Goal: Information Seeking & Learning: Learn about a topic

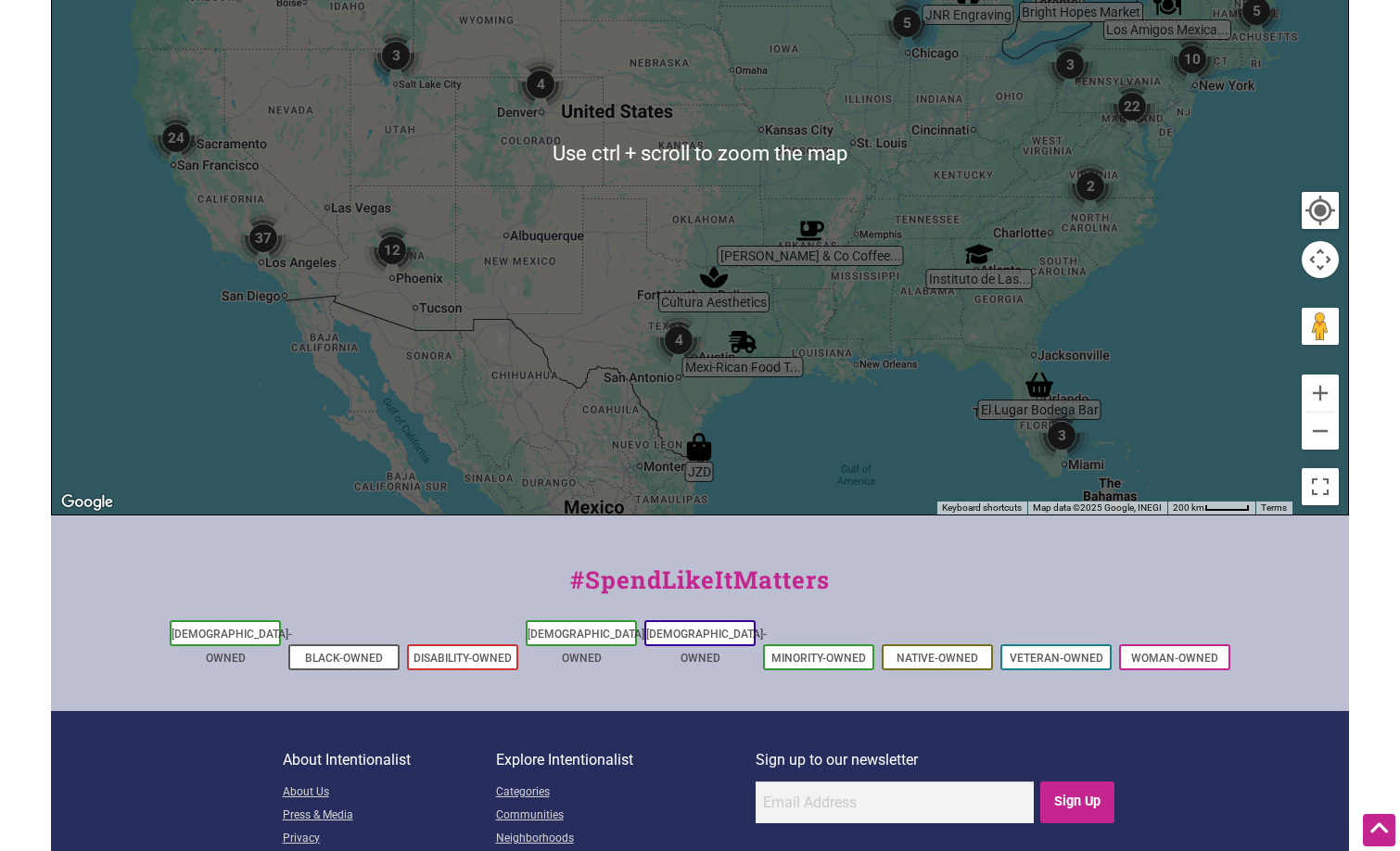
scroll to position [693, 0]
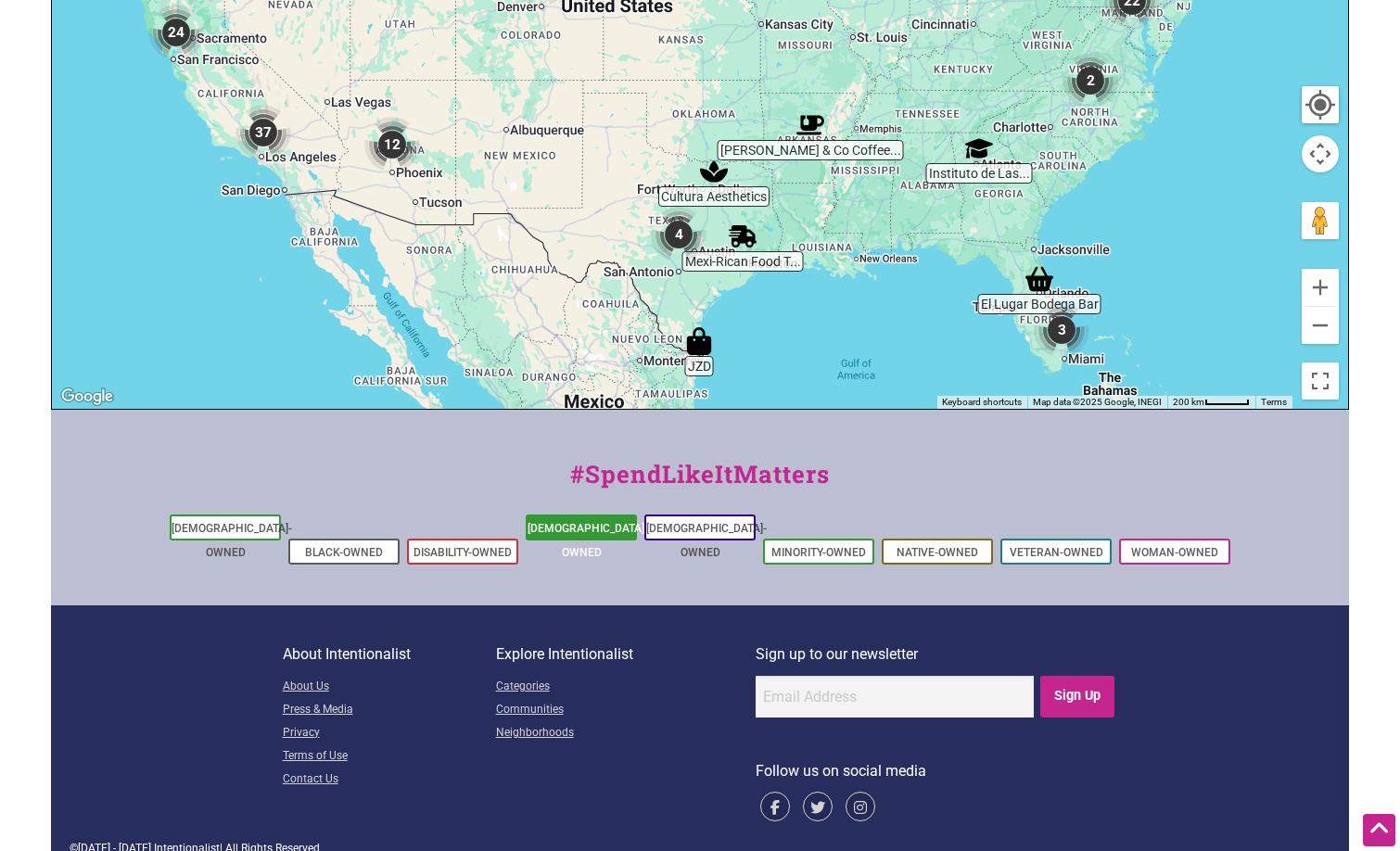
click at [592, 518] on li "[DEMOGRAPHIC_DATA]-Owned" at bounding box center [581, 528] width 111 height 26
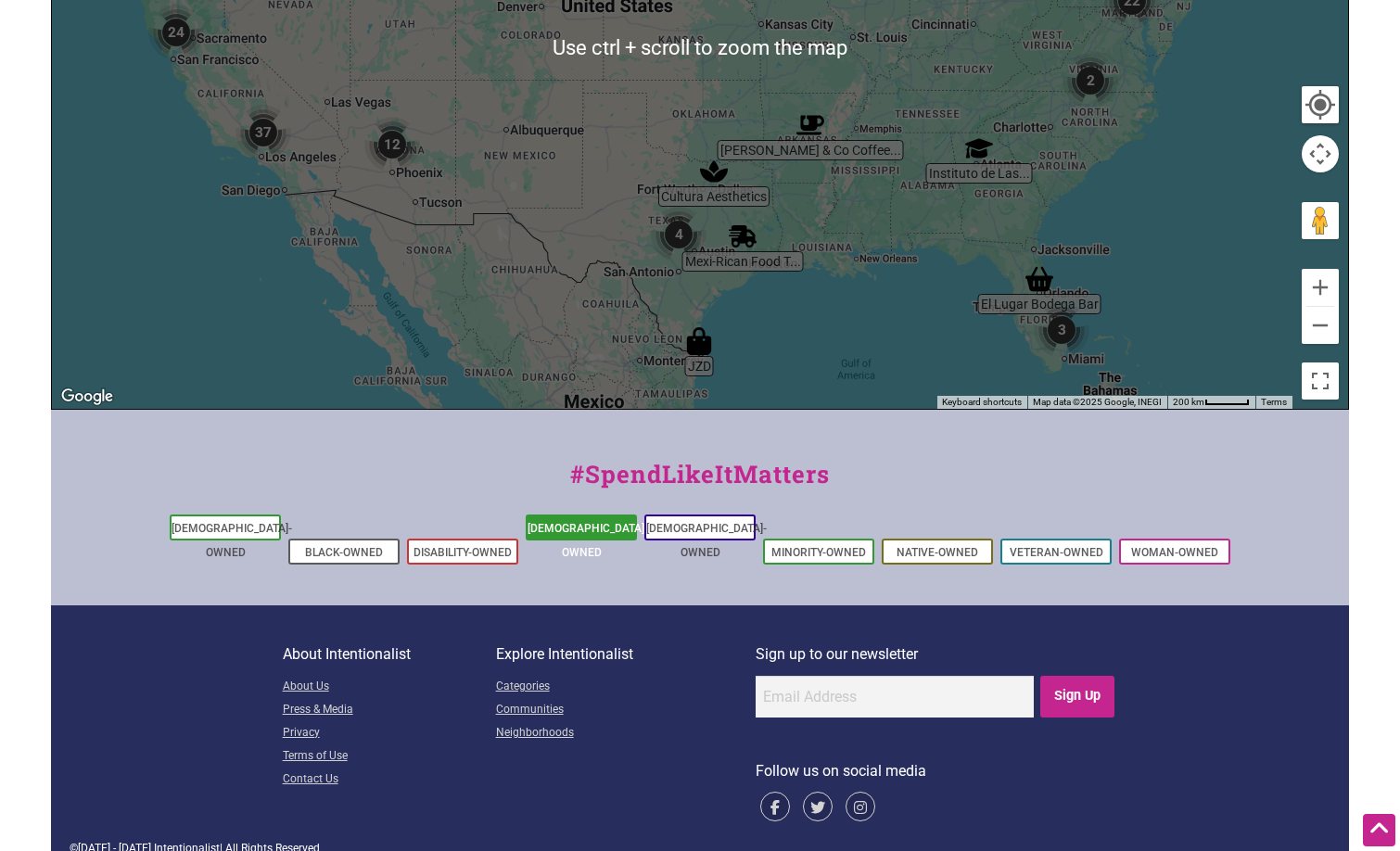
click at [605, 525] on link "[DEMOGRAPHIC_DATA]-Owned" at bounding box center [588, 540] width 121 height 37
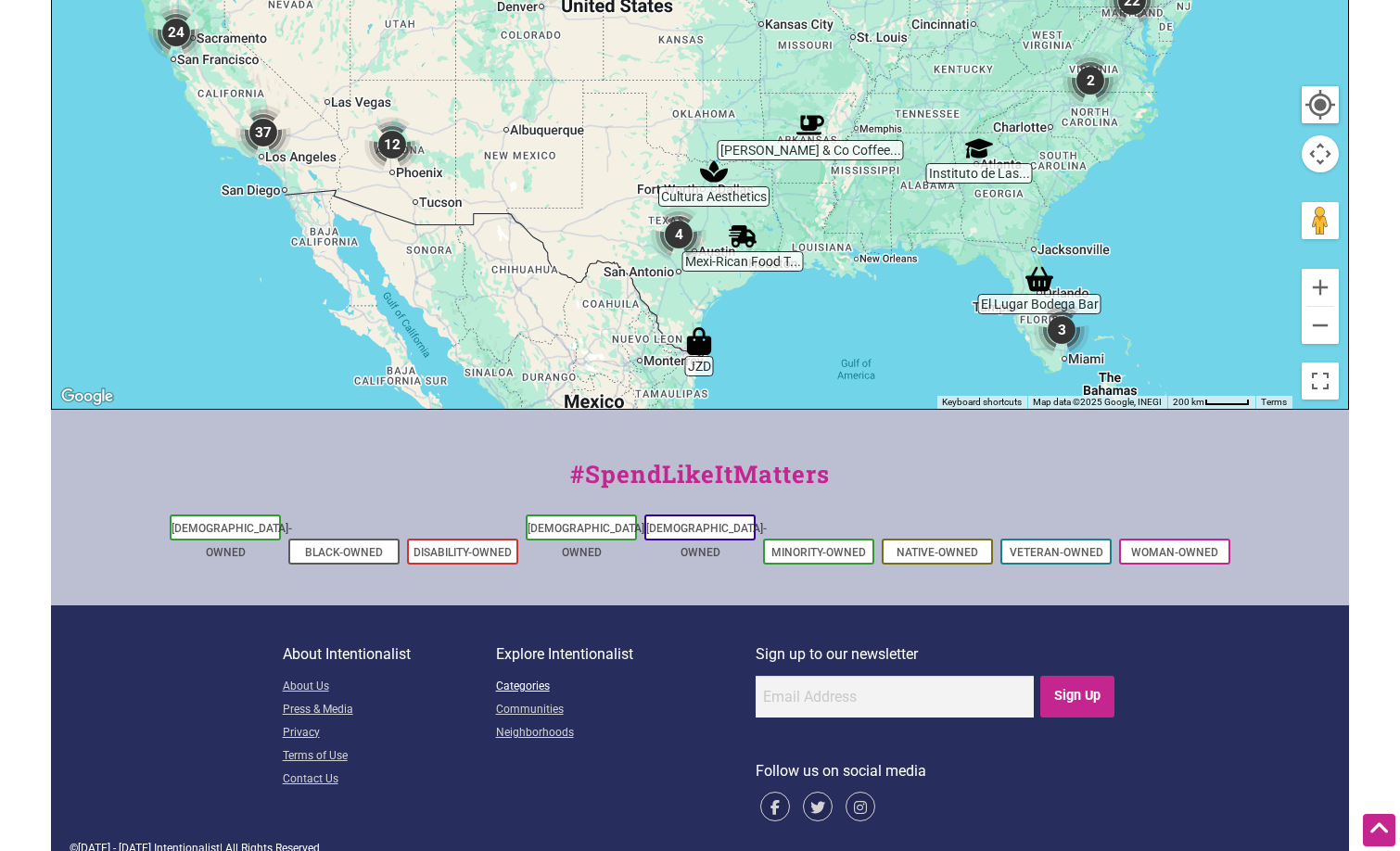
click at [518, 676] on link "Categories" at bounding box center [626, 687] width 260 height 23
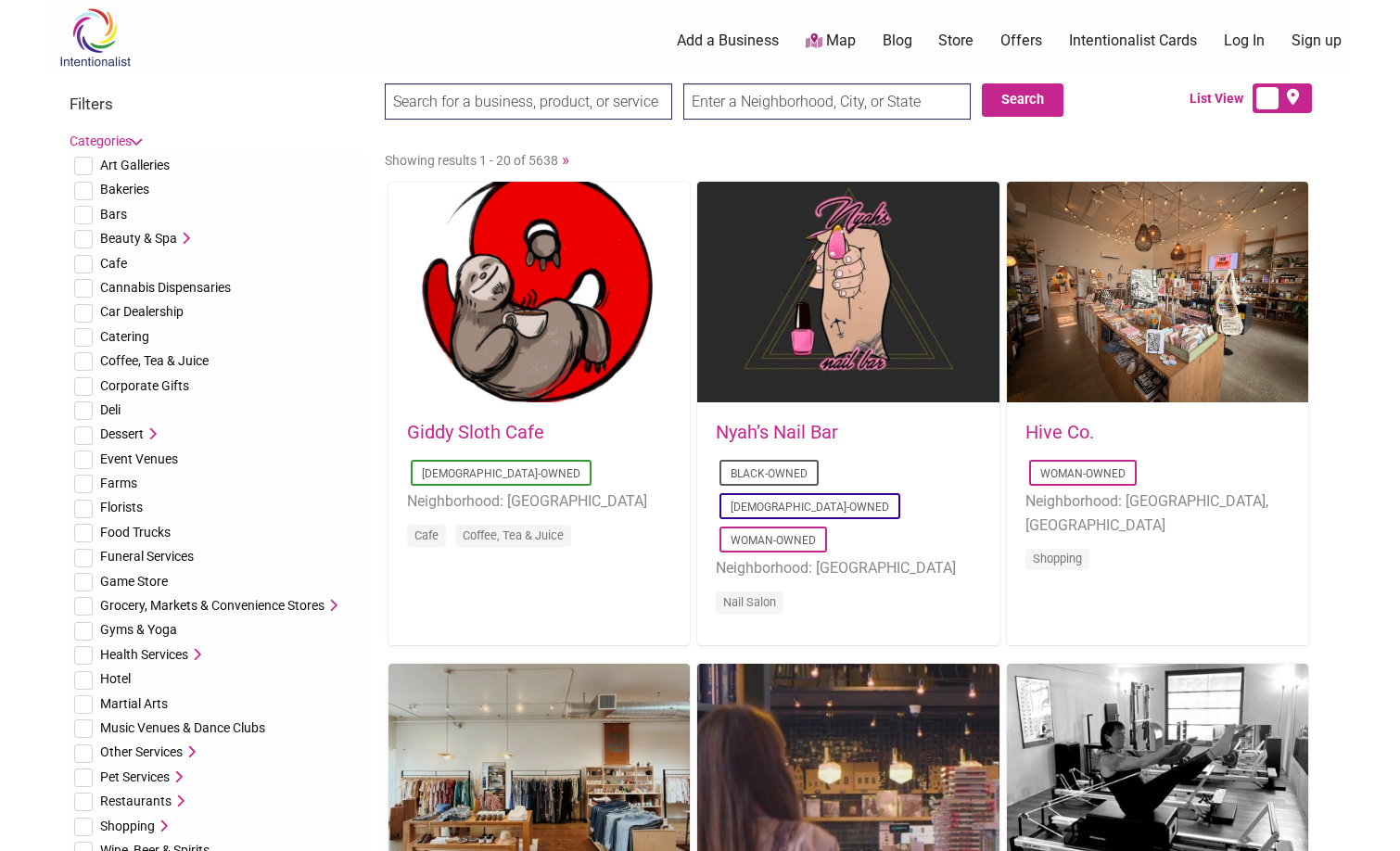
click at [627, 103] on input "search" at bounding box center [528, 101] width 287 height 36
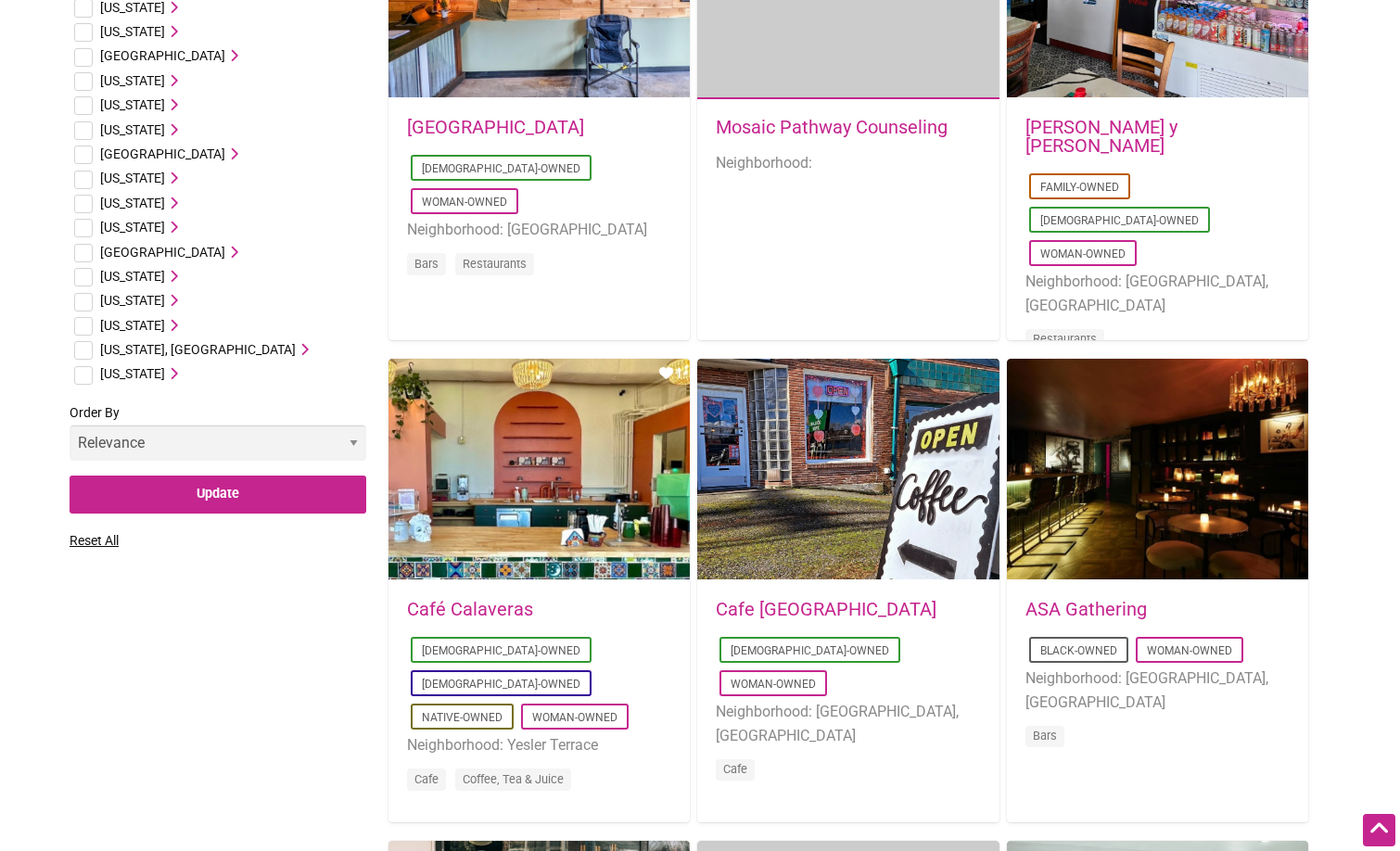
scroll to position [1762, 0]
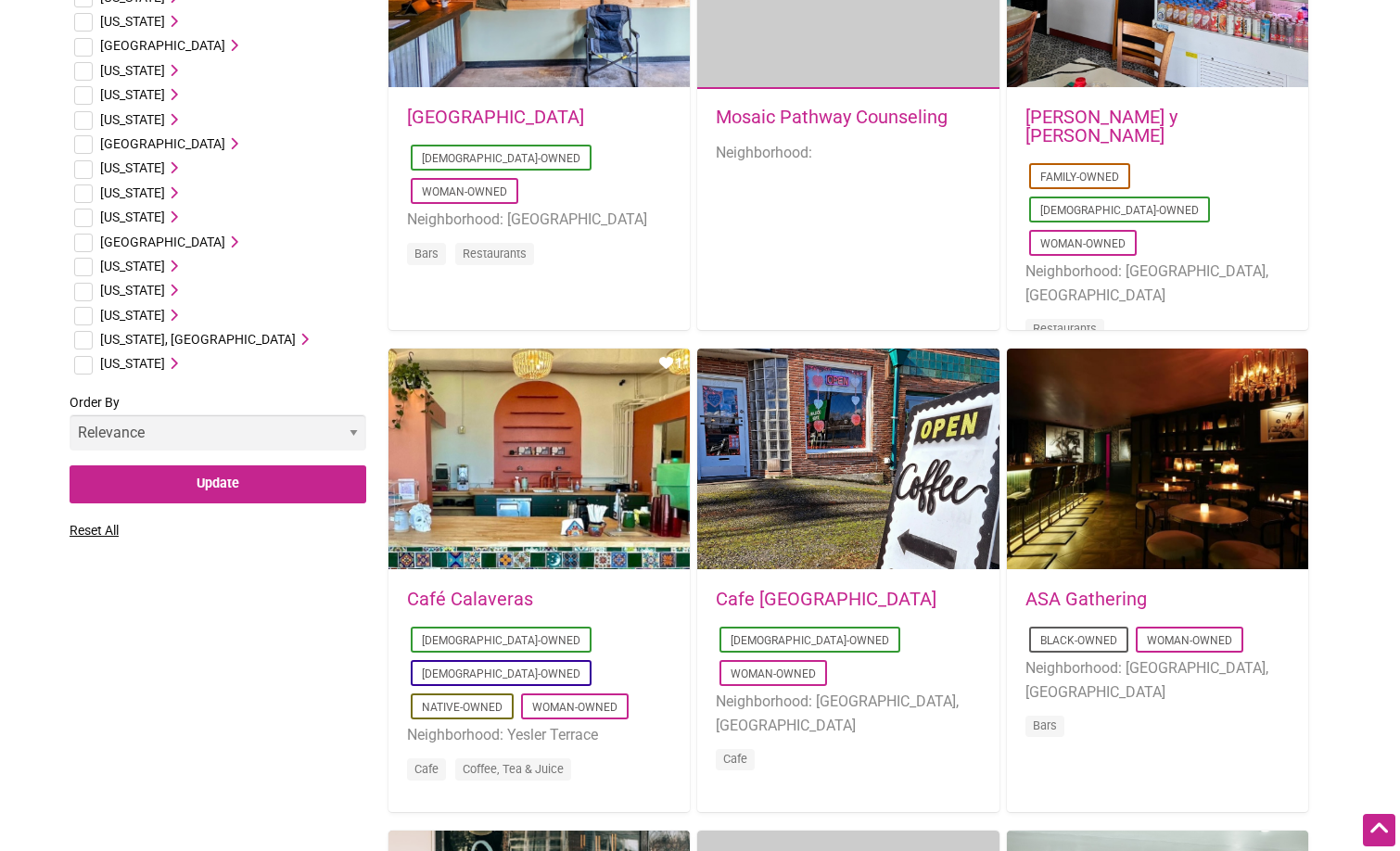
click at [191, 437] on select "Relevance Alphabetical Newest" at bounding box center [218, 432] width 297 height 36
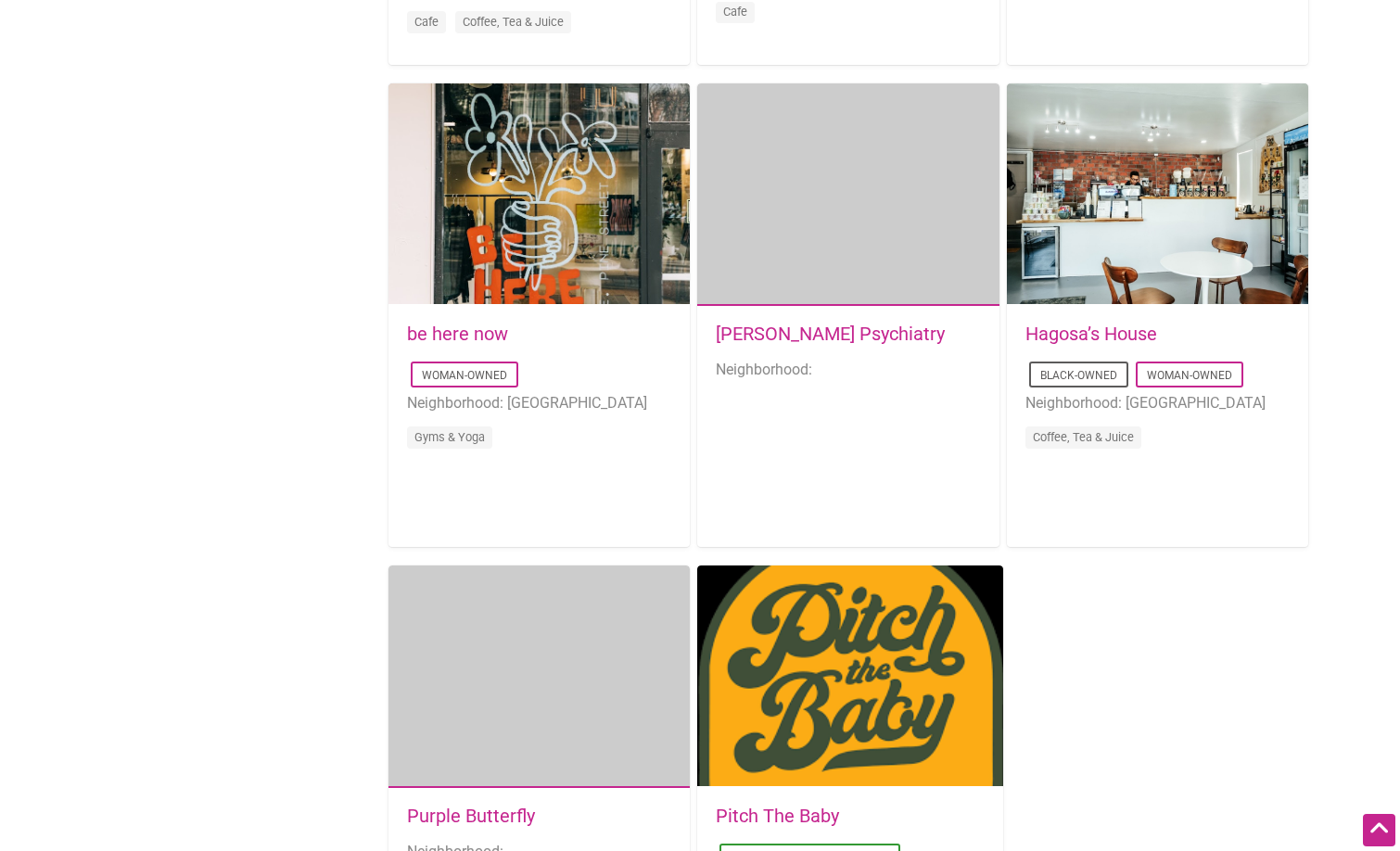
scroll to position [2967, 0]
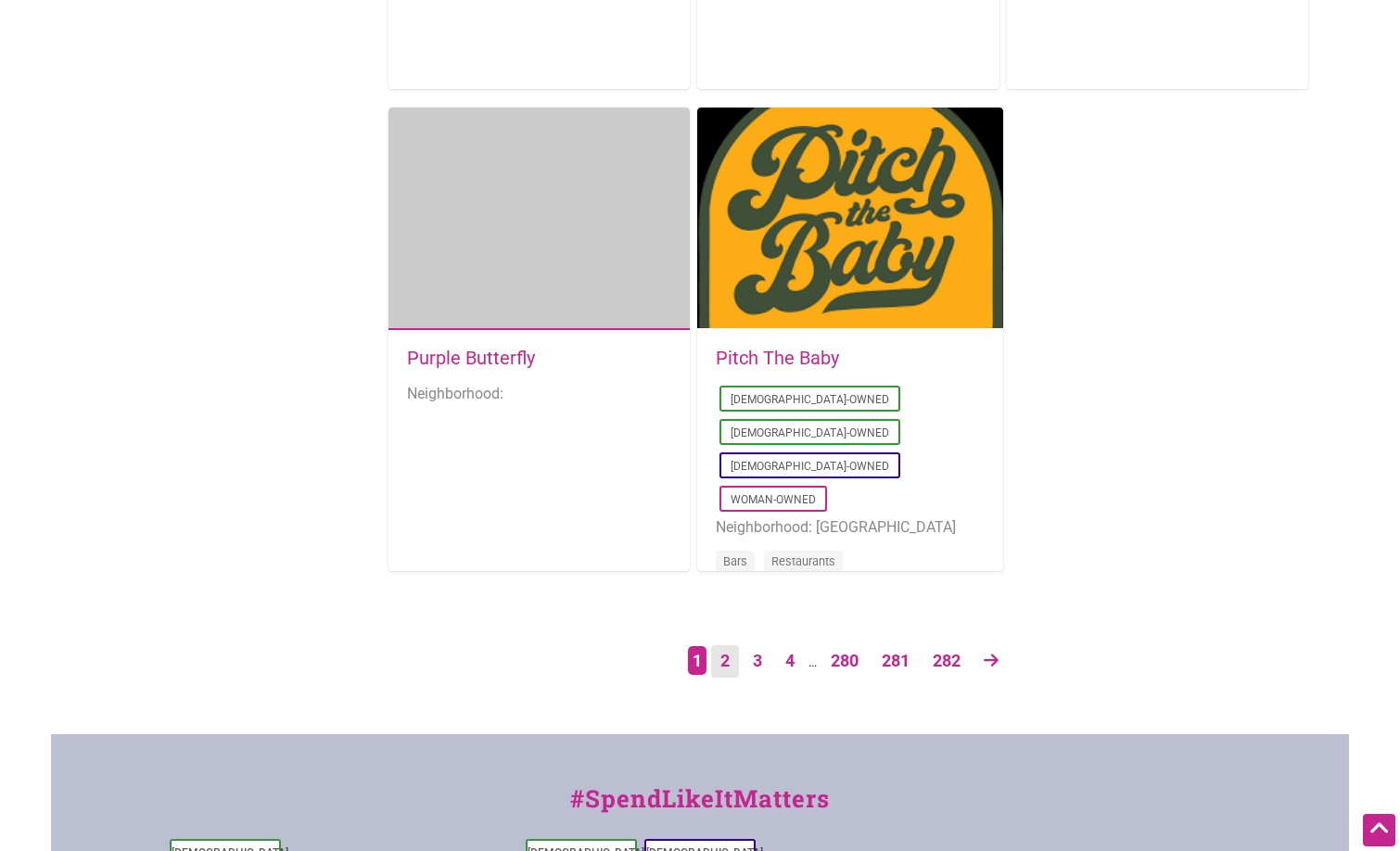
click at [726, 654] on link "2" at bounding box center [725, 661] width 28 height 32
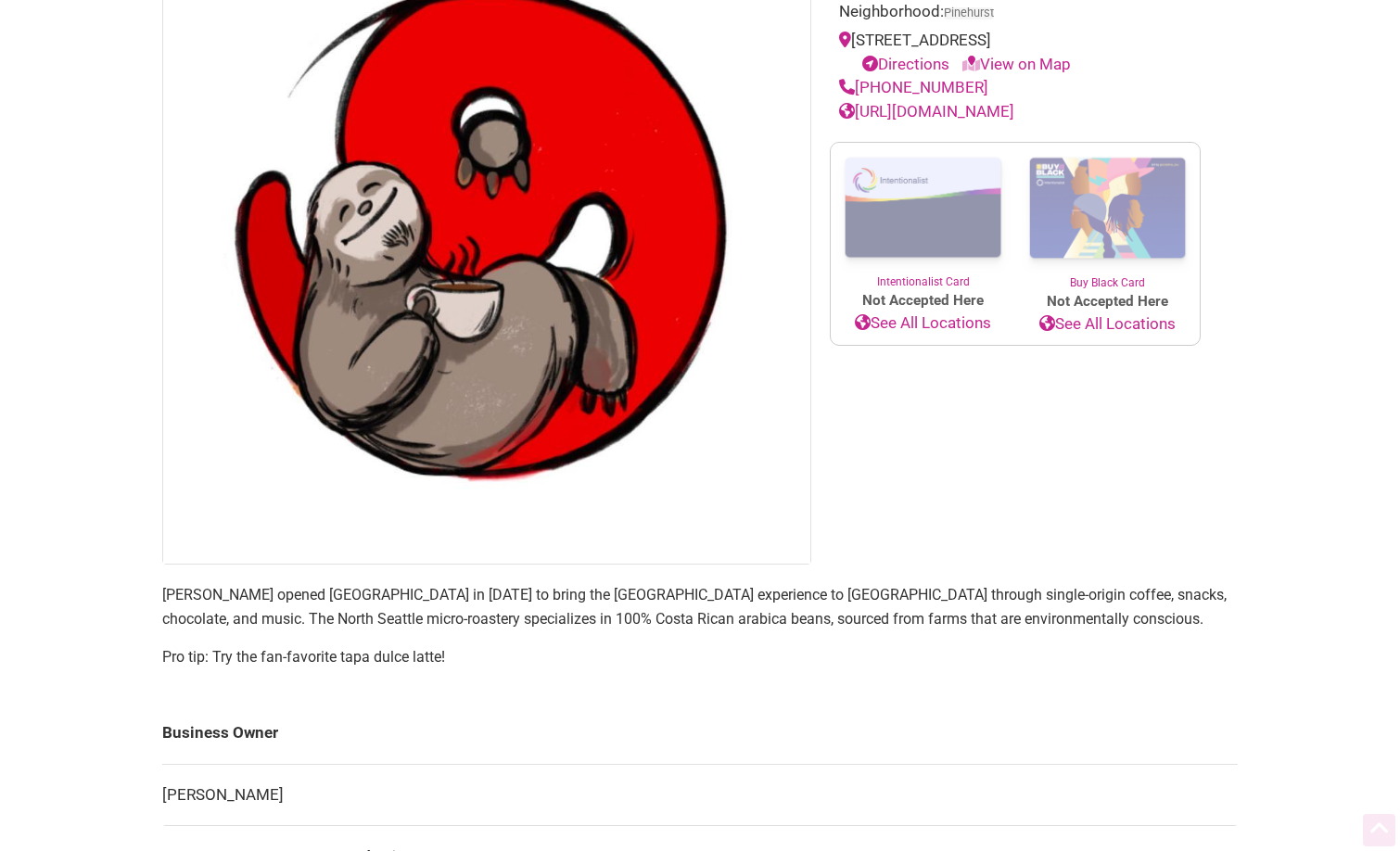
scroll to position [464, 0]
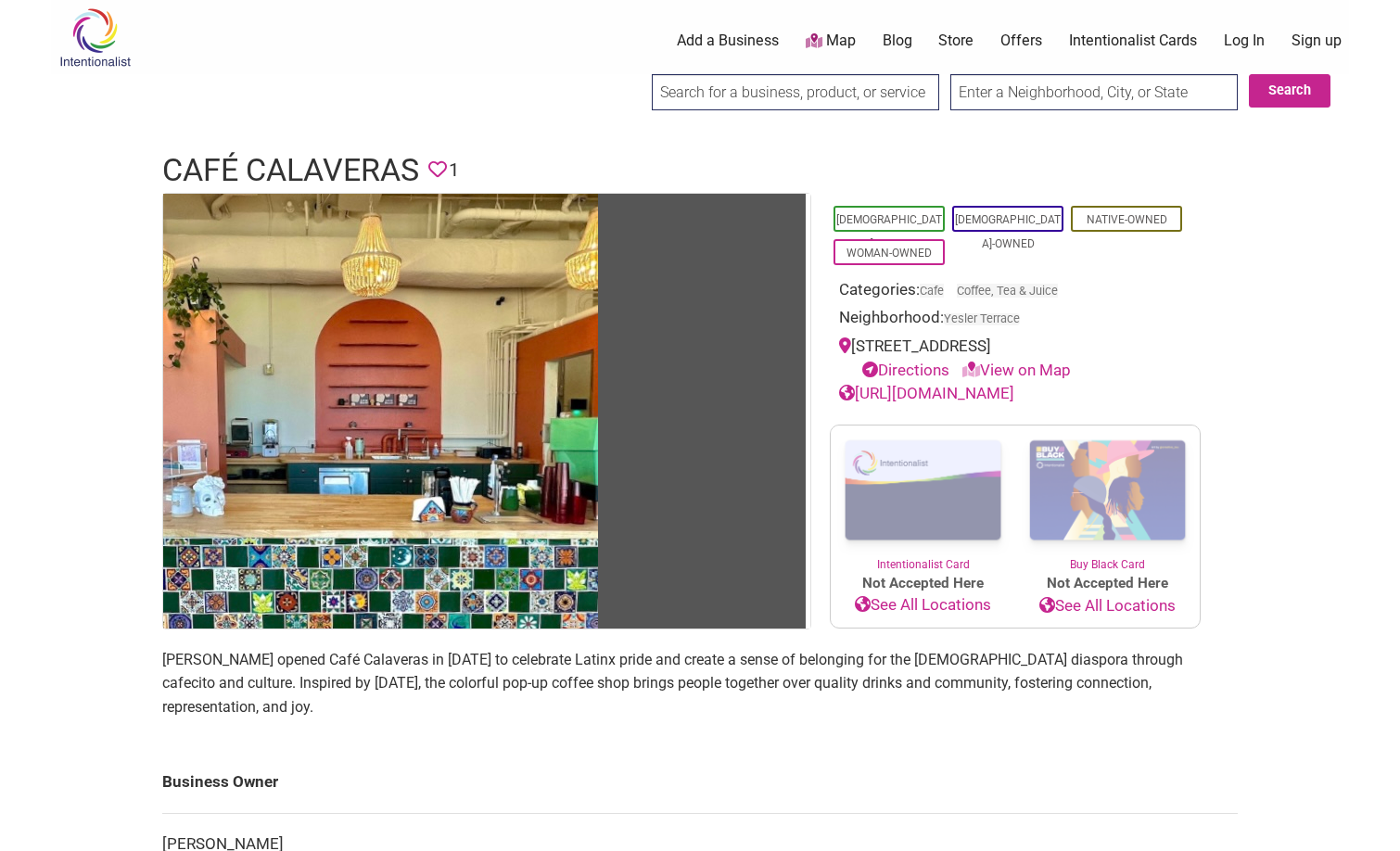
click at [1195, 300] on div "Latino-Owned LGBTQ-Owned Native-Owned Woman-Owned Categories: Cafe Coffee, Tea …" at bounding box center [1015, 299] width 371 height 213
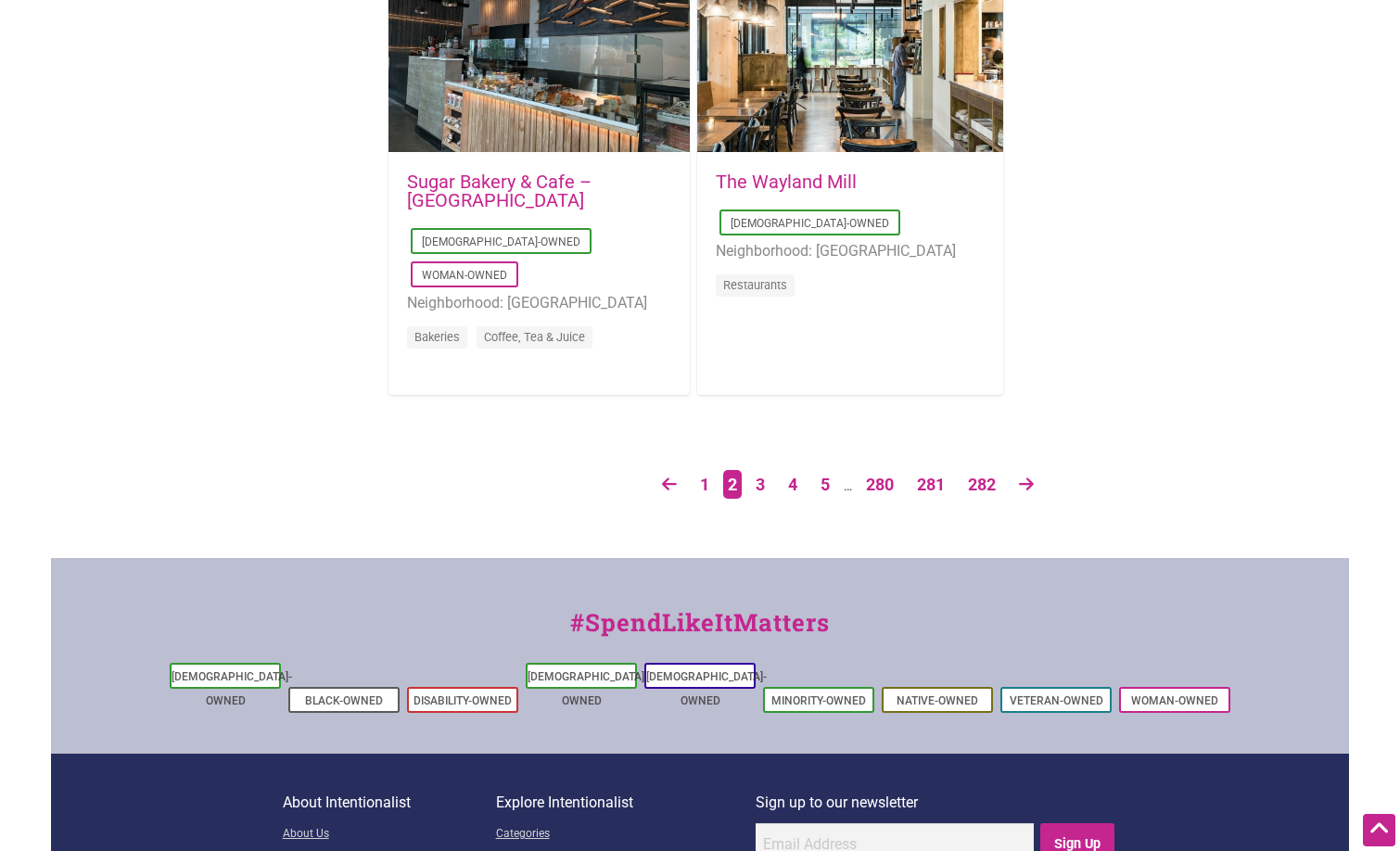
scroll to position [3152, 0]
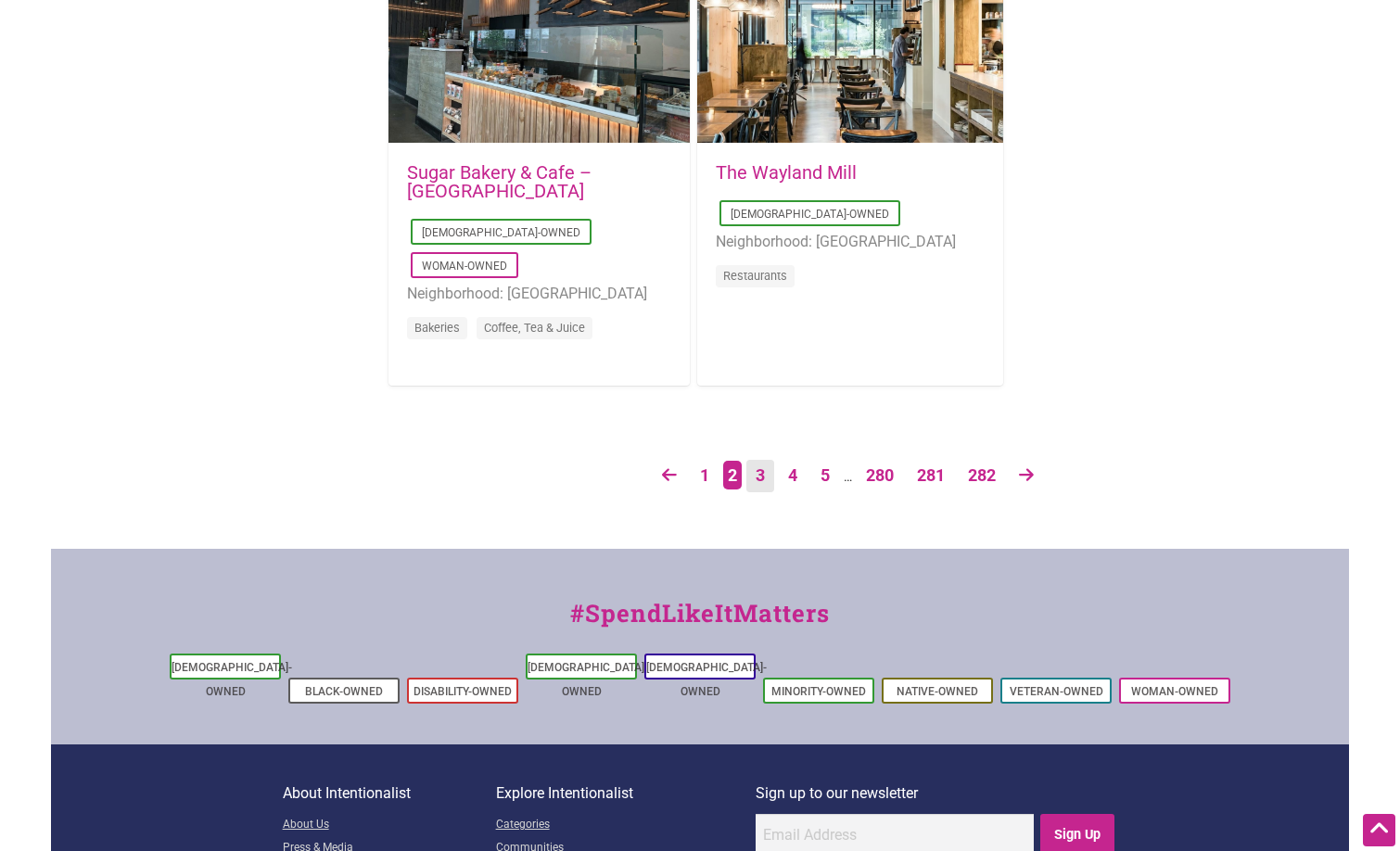
click at [759, 479] on link "3" at bounding box center [760, 476] width 28 height 32
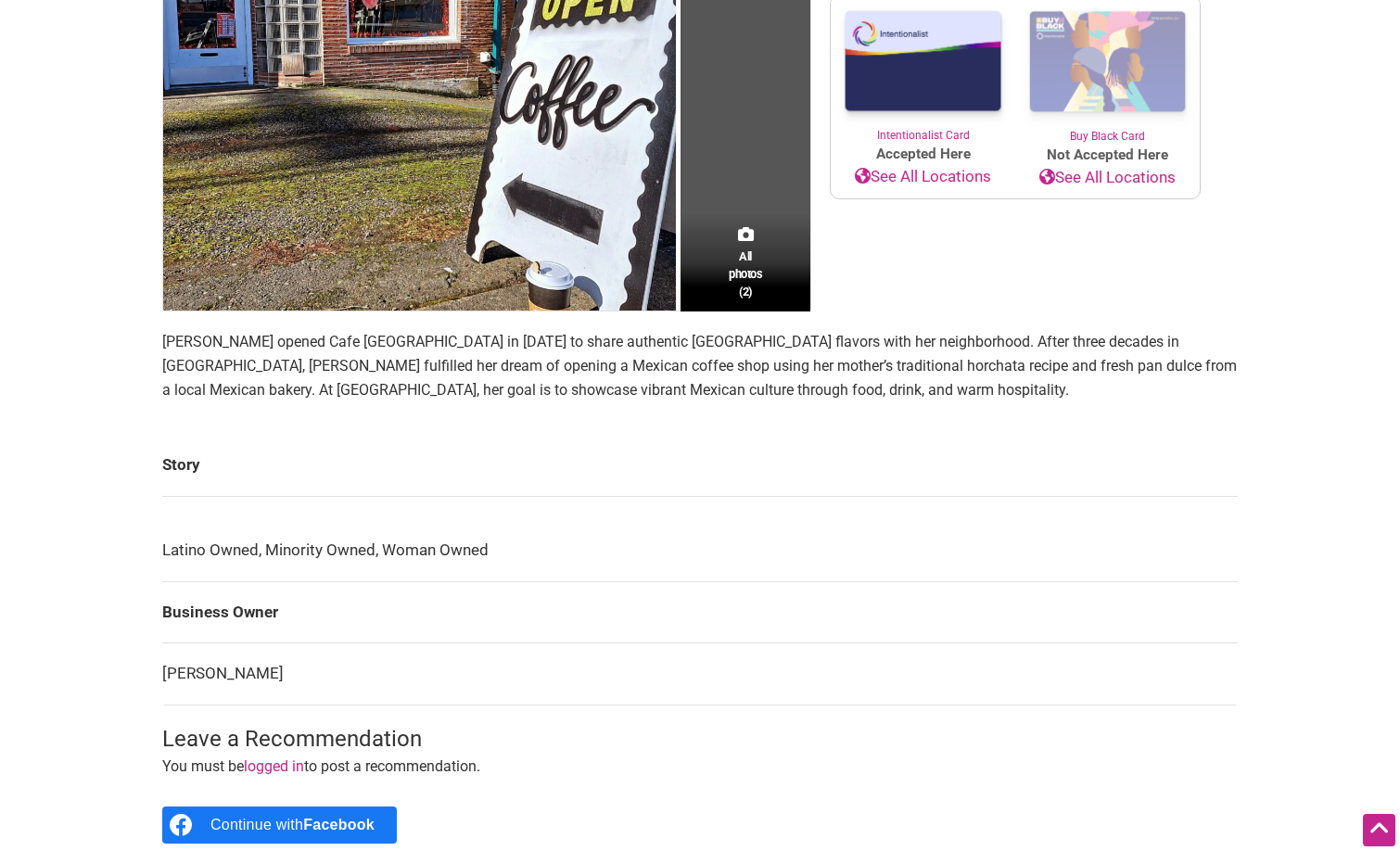
scroll to position [556, 0]
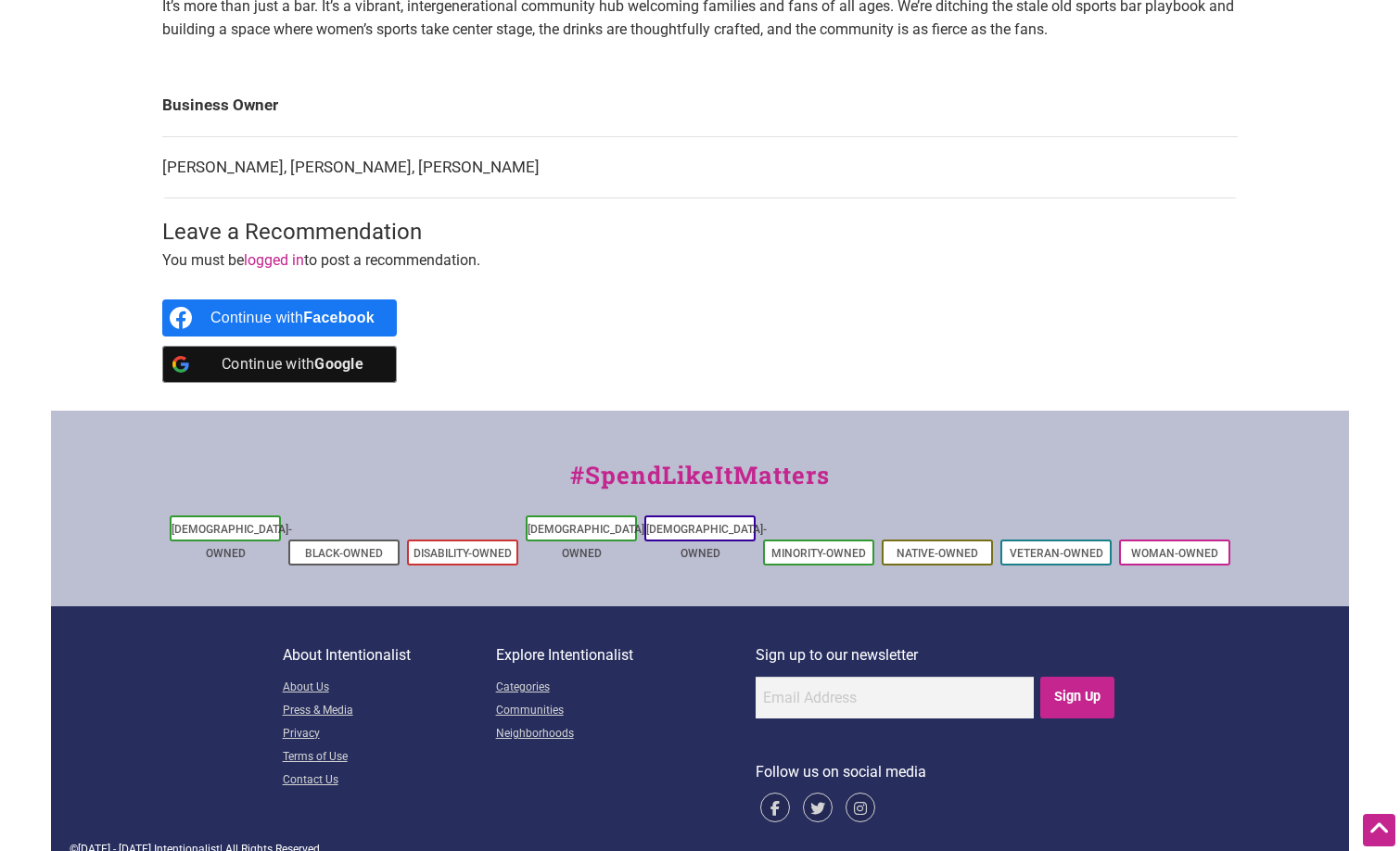
scroll to position [839, 0]
click at [161, 842] on span "Intentionalist" at bounding box center [187, 848] width 66 height 13
copy span "Intentionalist"
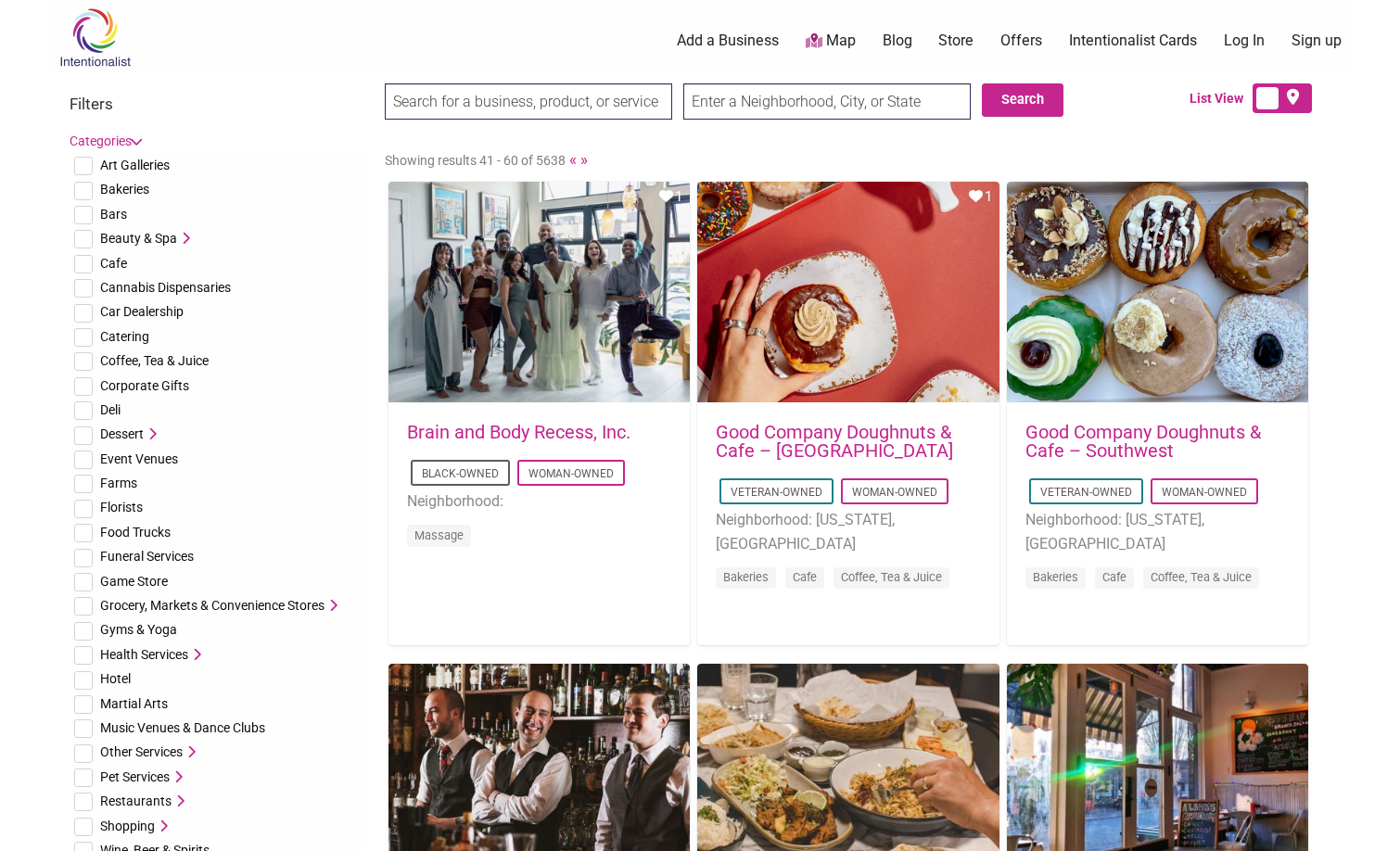
click at [152, 180] on li "Bakeries" at bounding box center [218, 189] width 297 height 24
click at [139, 142] on icon at bounding box center [136, 140] width 13 height 8
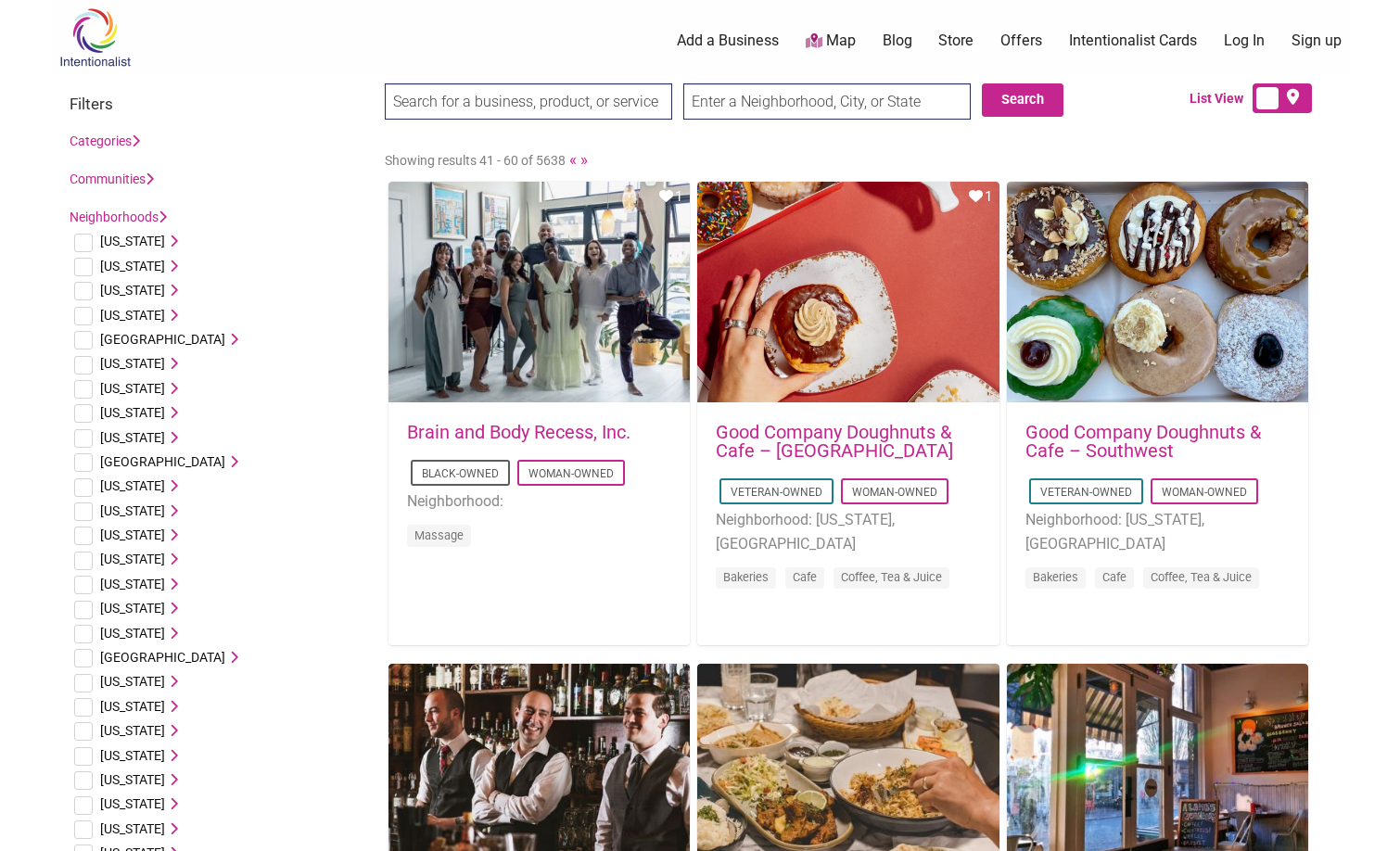
click at [139, 183] on link "Communities" at bounding box center [112, 179] width 84 height 15
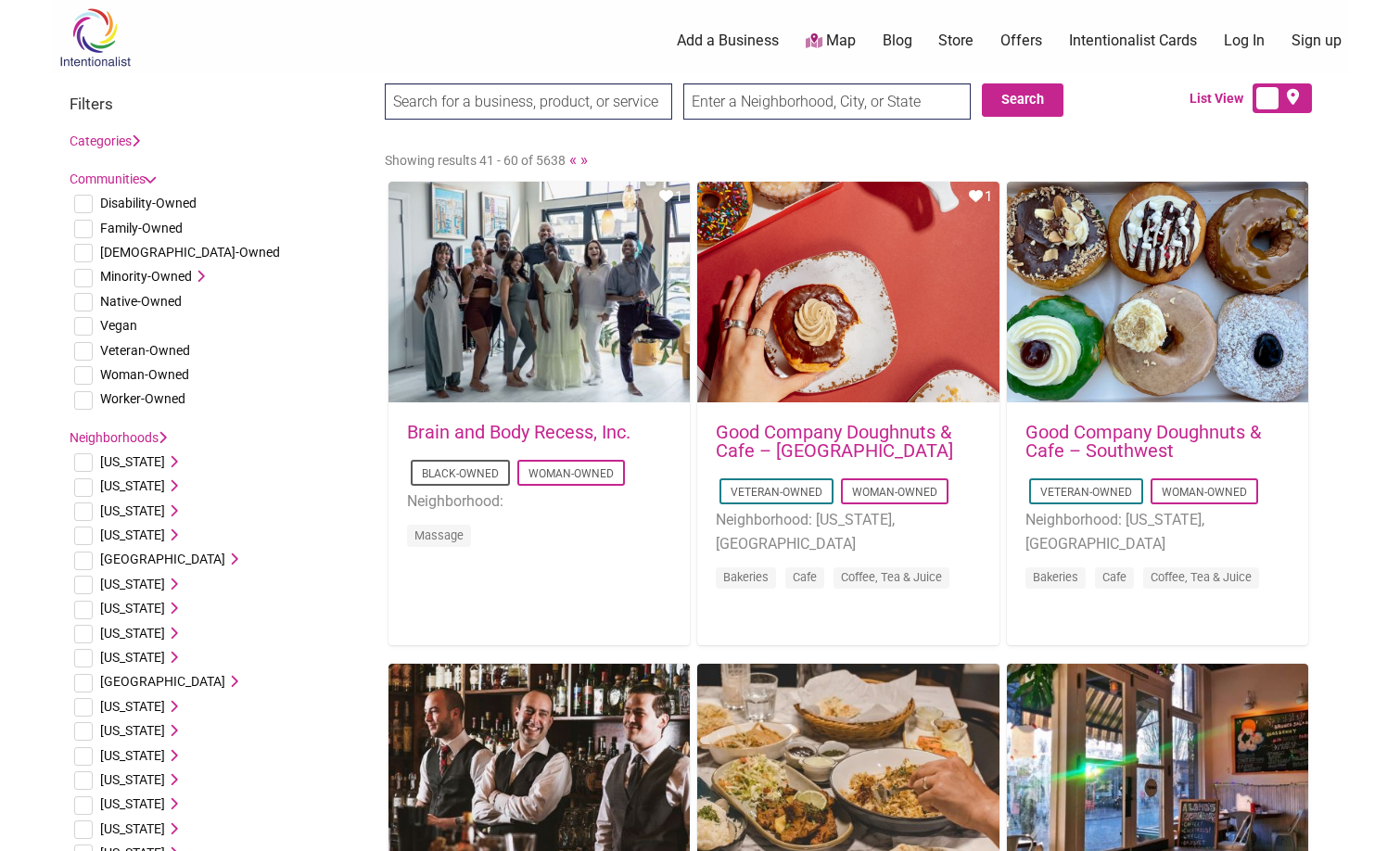
click at [173, 274] on span "Minority-Owned" at bounding box center [146, 276] width 92 height 15
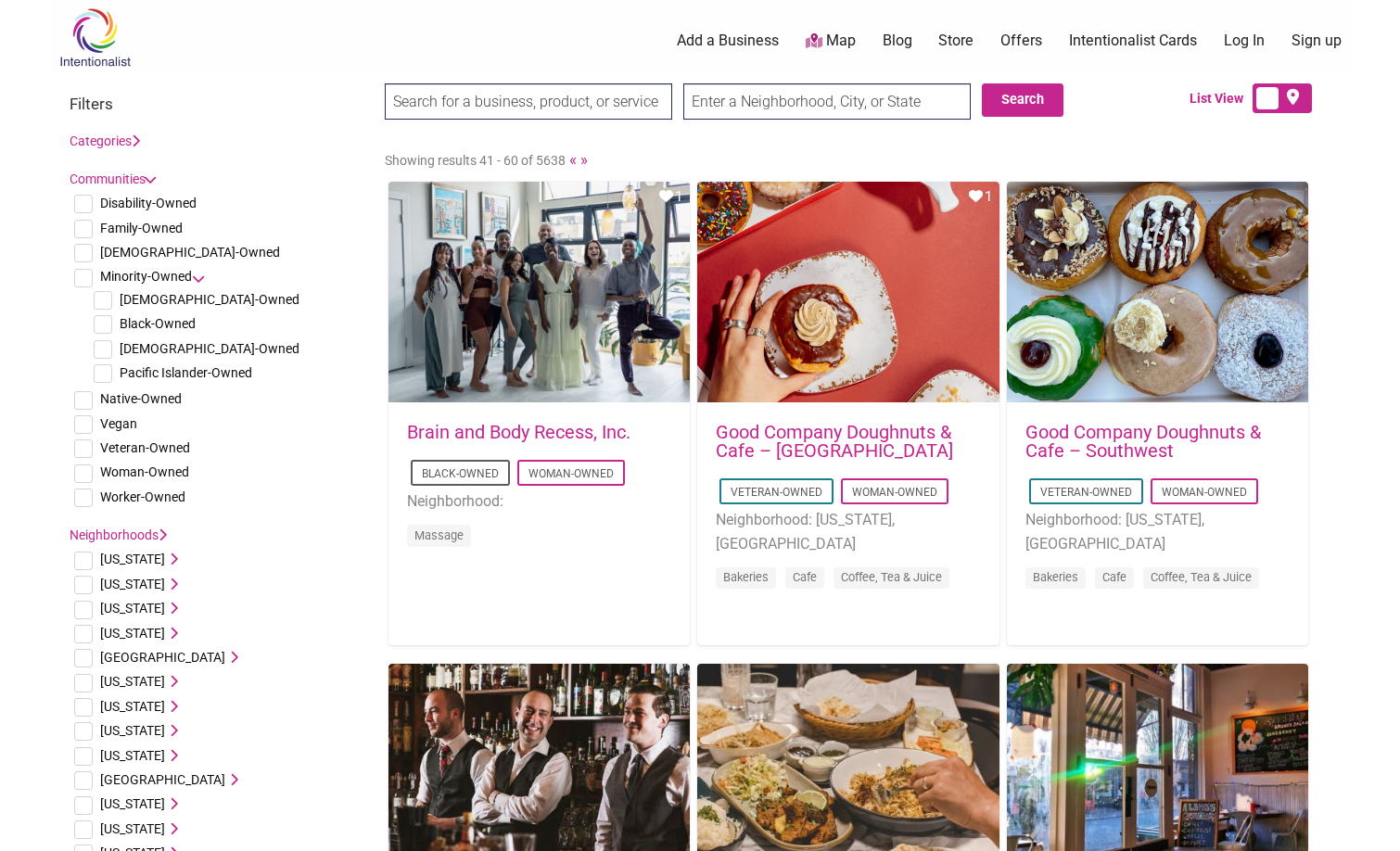
click at [109, 345] on input "checkbox" at bounding box center [103, 349] width 19 height 19
click at [101, 351] on input "checkbox" at bounding box center [103, 349] width 19 height 19
checkbox input "true"
click at [1023, 96] on button "Search" at bounding box center [1023, 99] width 82 height 33
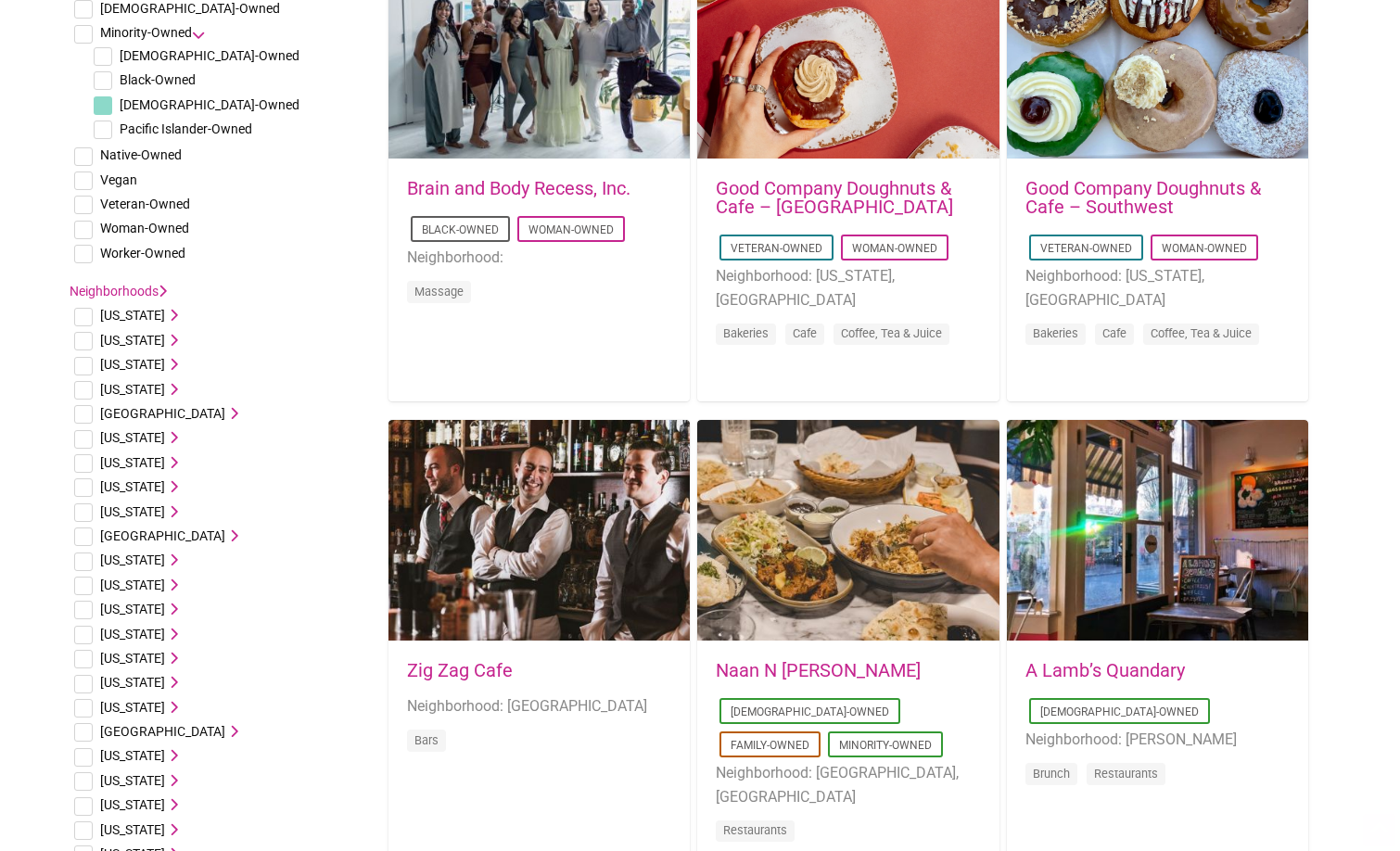
scroll to position [556, 0]
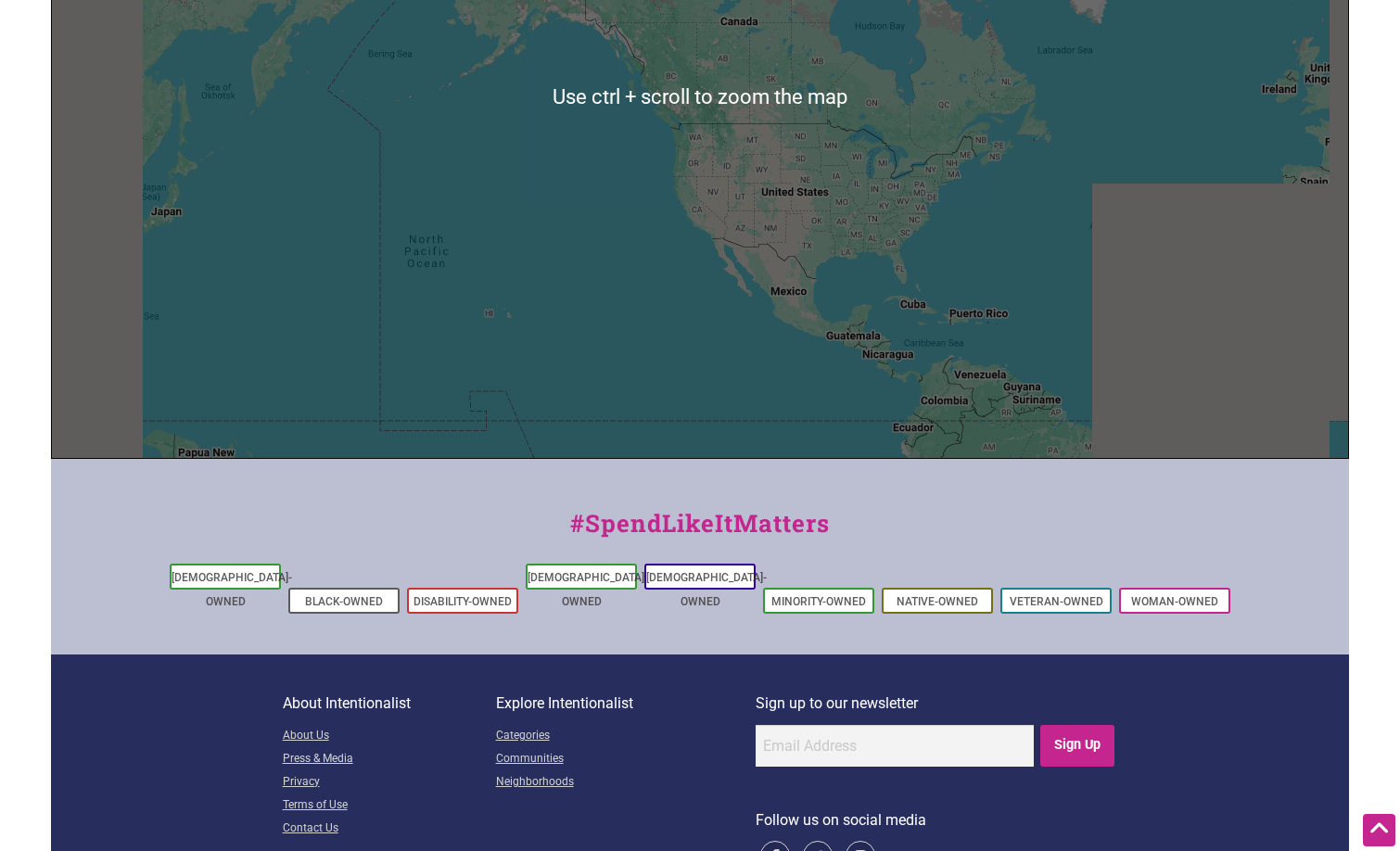
scroll to position [563, 0]
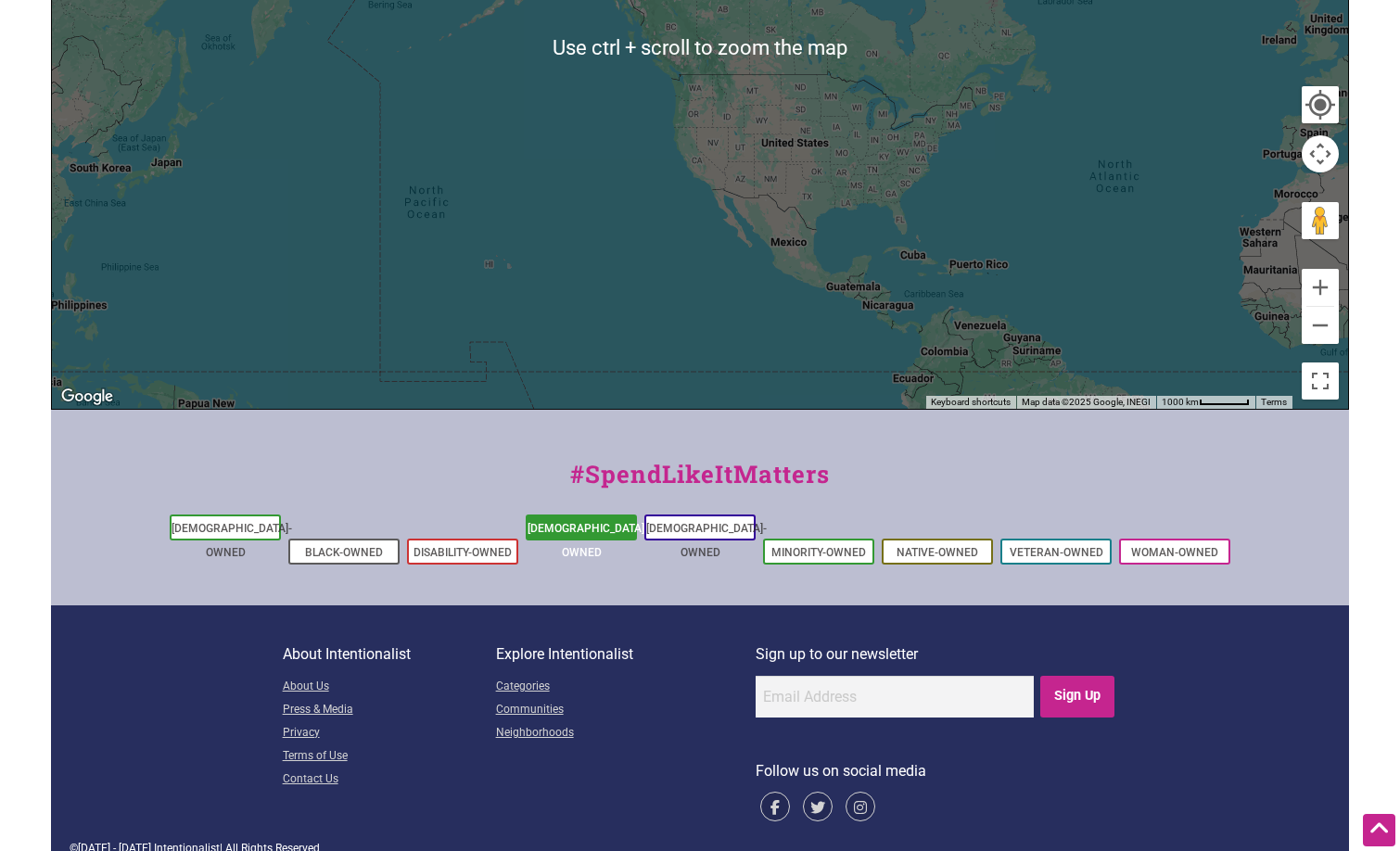
click at [587, 528] on link "[DEMOGRAPHIC_DATA]-Owned" at bounding box center [588, 540] width 121 height 37
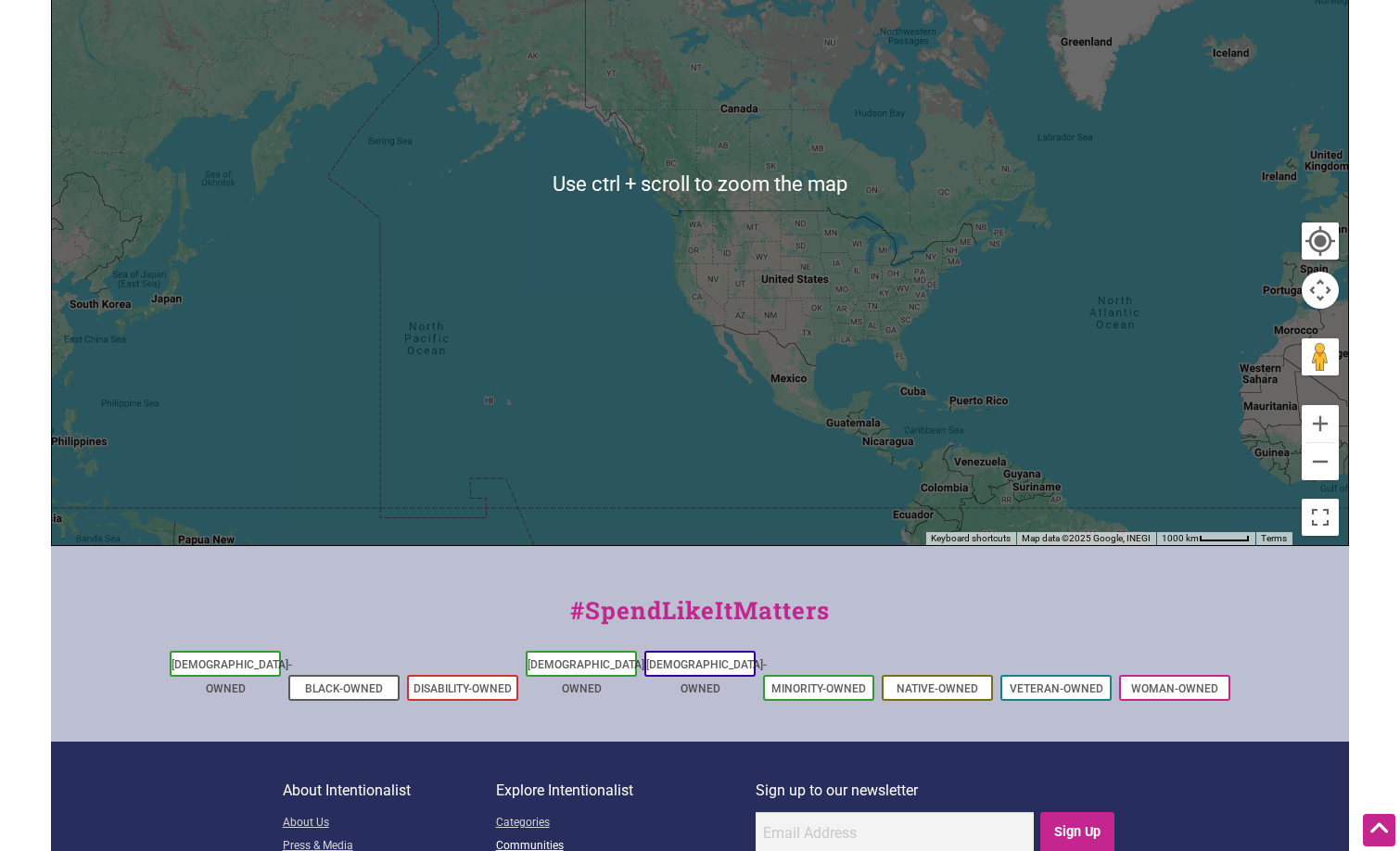
scroll to position [693, 0]
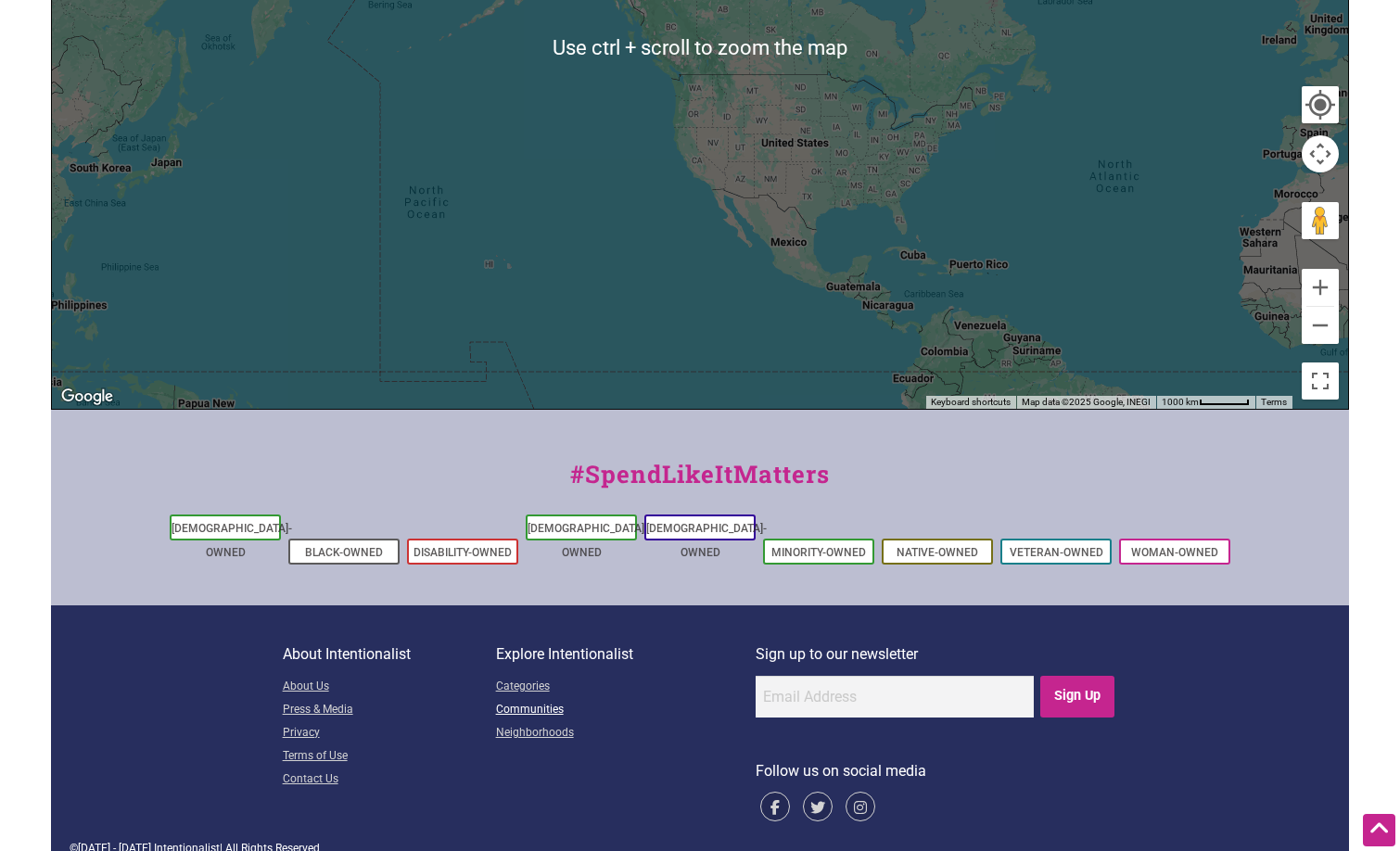
click at [531, 699] on link "Communities" at bounding box center [626, 710] width 260 height 23
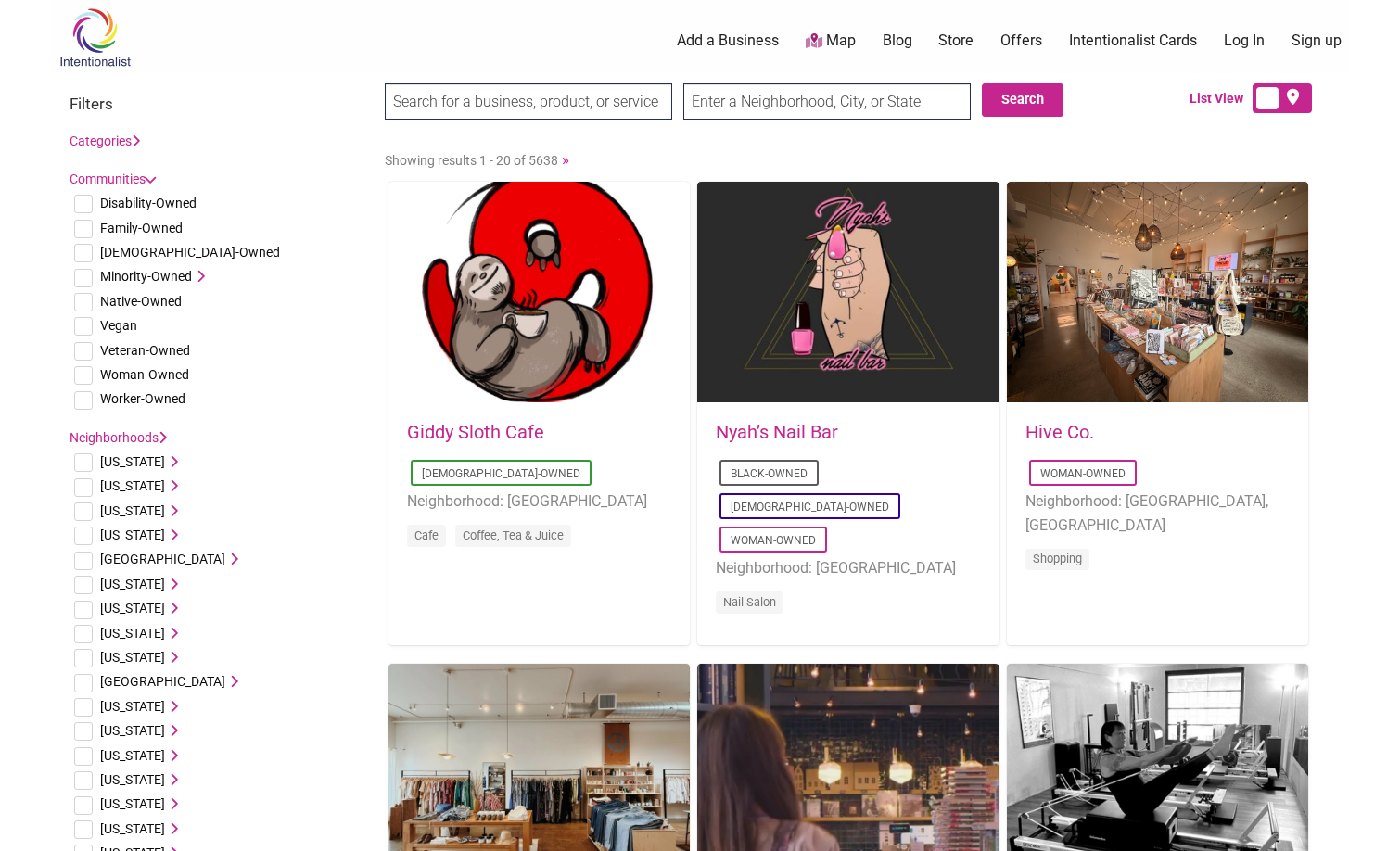
click at [193, 278] on icon at bounding box center [198, 276] width 13 height 13
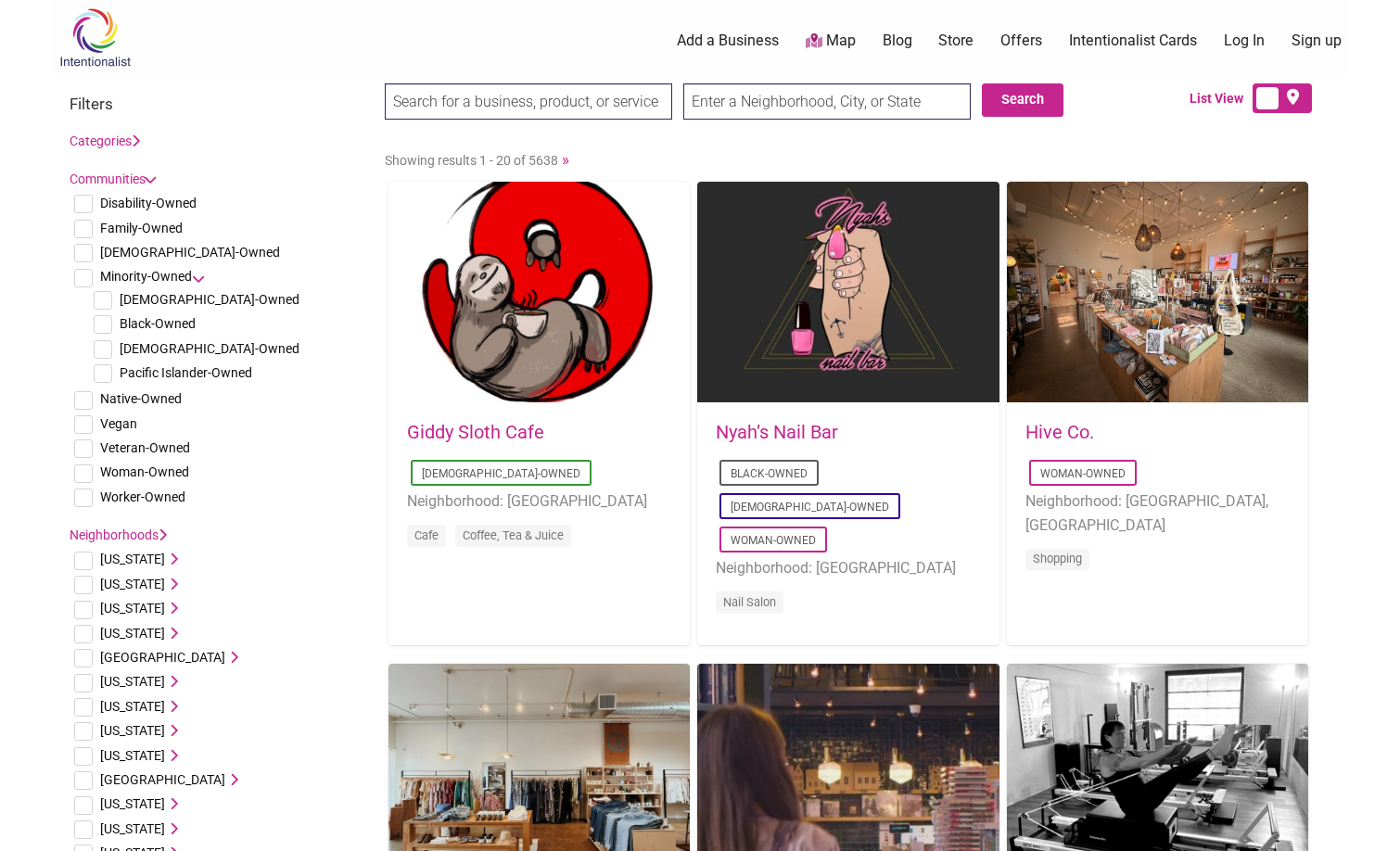
click at [102, 351] on input "checkbox" at bounding box center [103, 349] width 19 height 19
checkbox input "true"
click at [86, 275] on input "checkbox" at bounding box center [83, 278] width 19 height 19
checkbox input "true"
drag, startPoint x: 231, startPoint y: 341, endPoint x: 120, endPoint y: 349, distance: 111.5
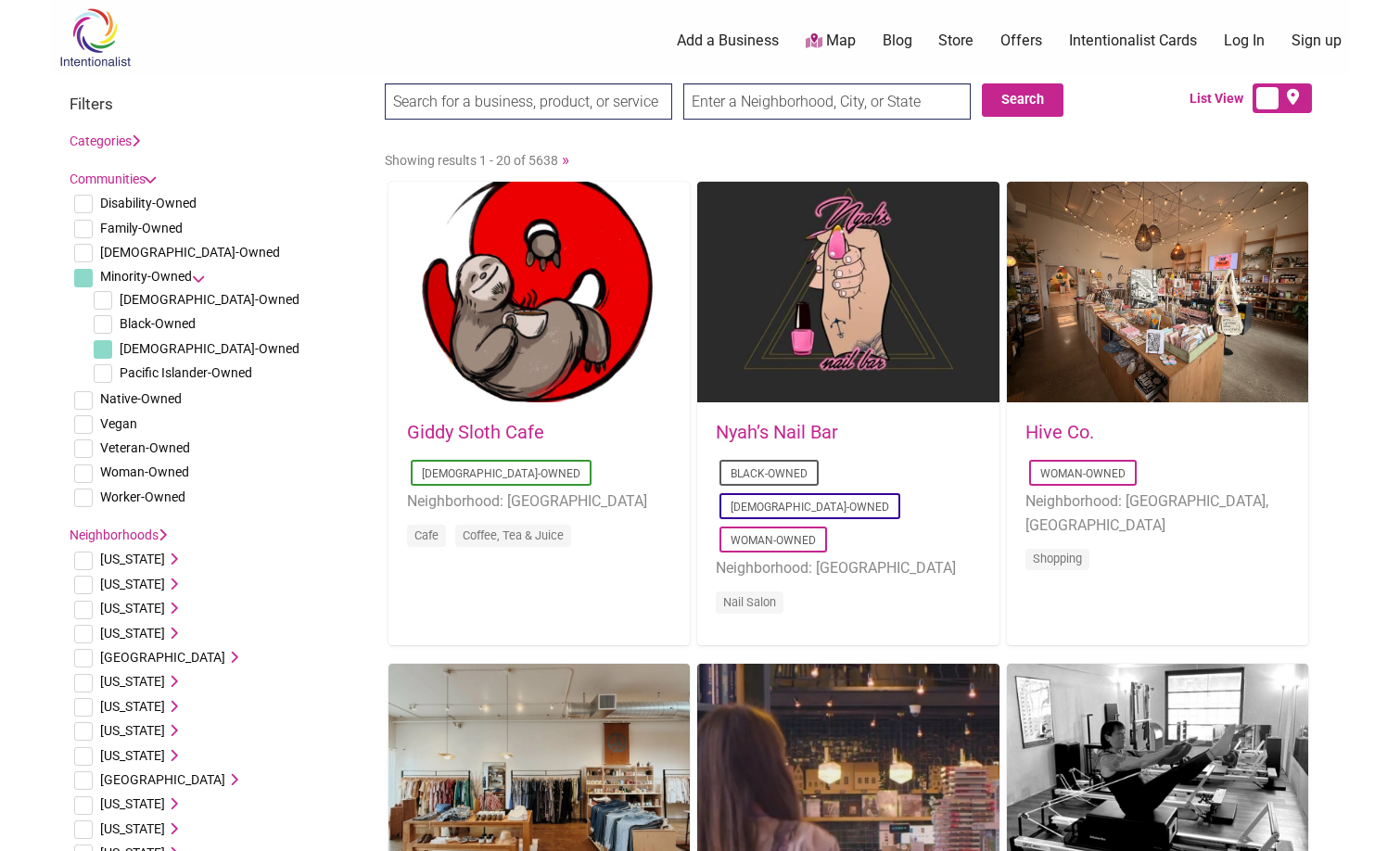
click at [120, 349] on li "[DEMOGRAPHIC_DATA]-Owned" at bounding box center [227, 349] width 277 height 24
drag, startPoint x: 121, startPoint y: 336, endPoint x: 212, endPoint y: 337, distance: 90.9
click at [212, 337] on li "[DEMOGRAPHIC_DATA]-Owned" at bounding box center [227, 349] width 277 height 24
click at [505, 99] on input "search" at bounding box center [528, 101] width 287 height 36
type input "[DEMOGRAPHIC_DATA]-Owned"
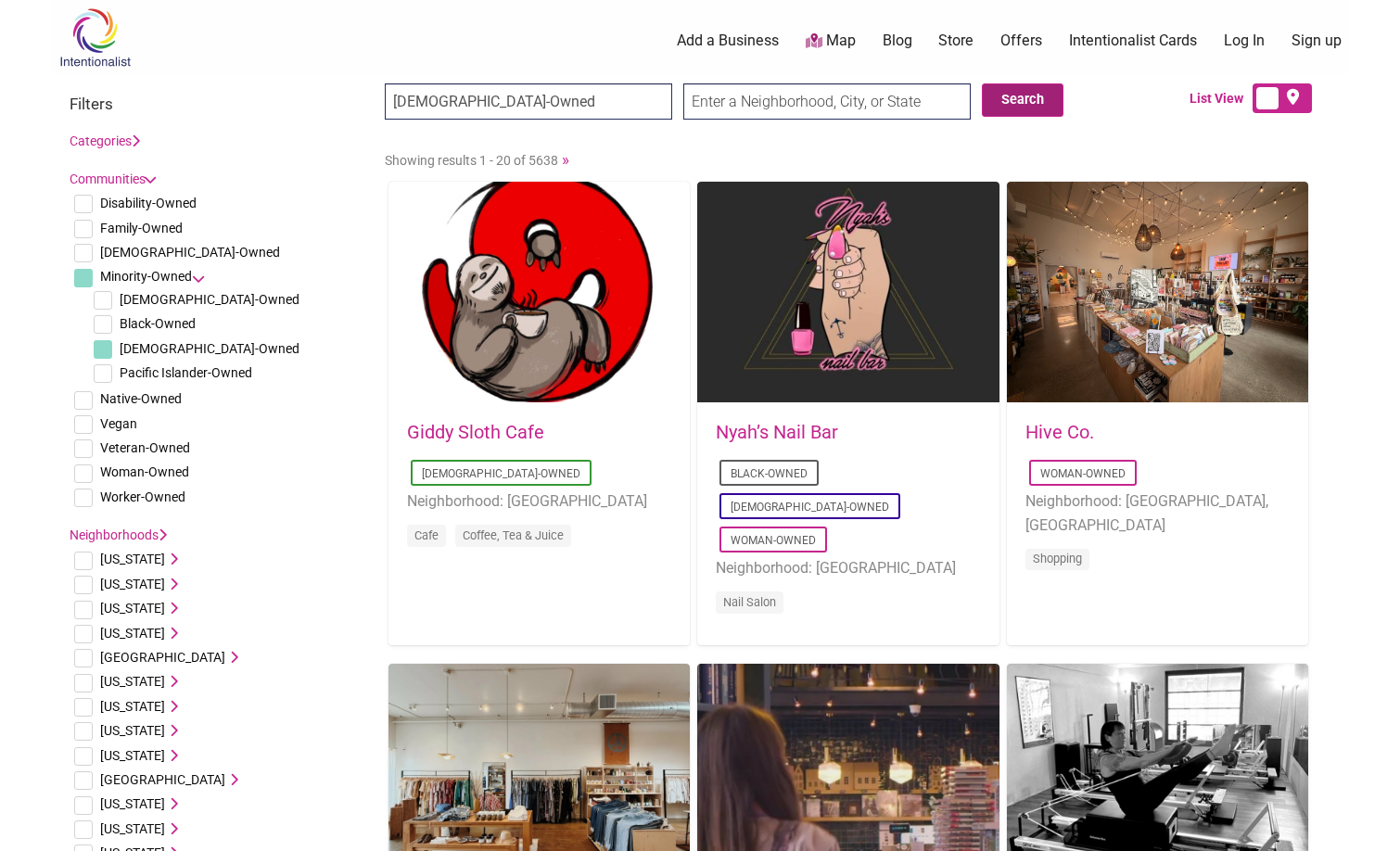
click at [1015, 103] on button "Search" at bounding box center [1023, 99] width 82 height 33
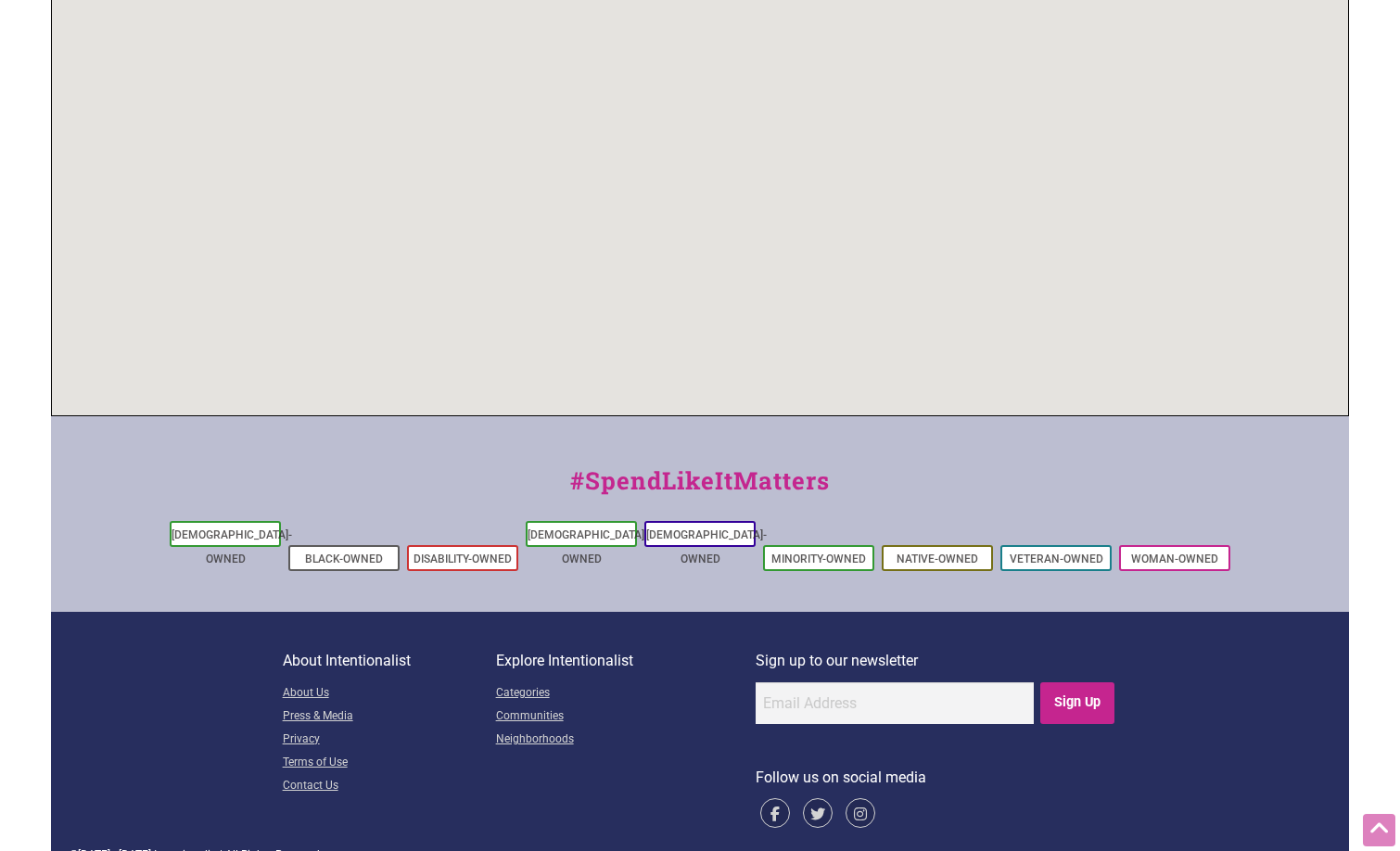
scroll to position [556, 0]
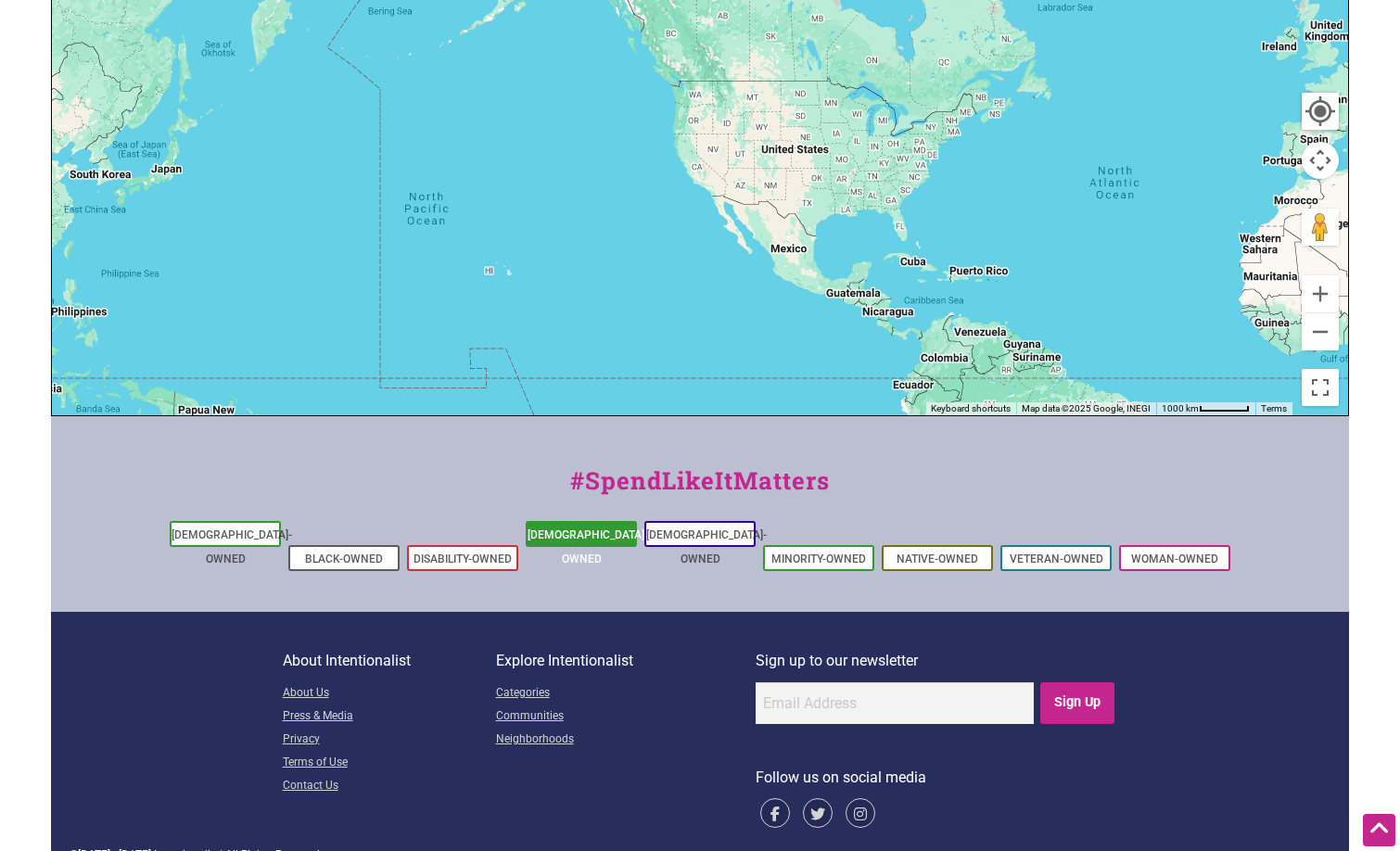
click at [580, 534] on link "[DEMOGRAPHIC_DATA]-Owned" at bounding box center [588, 547] width 121 height 37
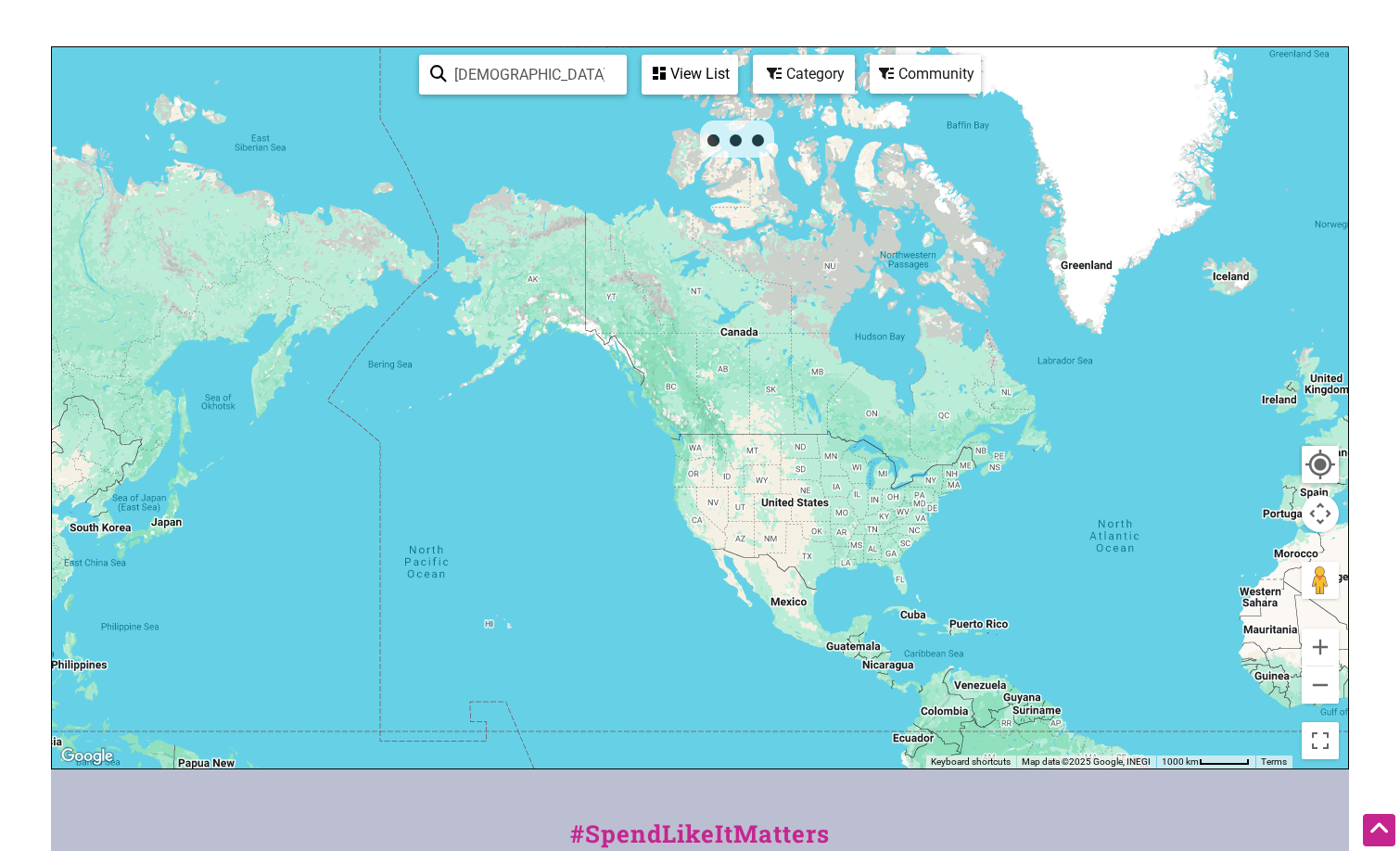
scroll to position [0, 0]
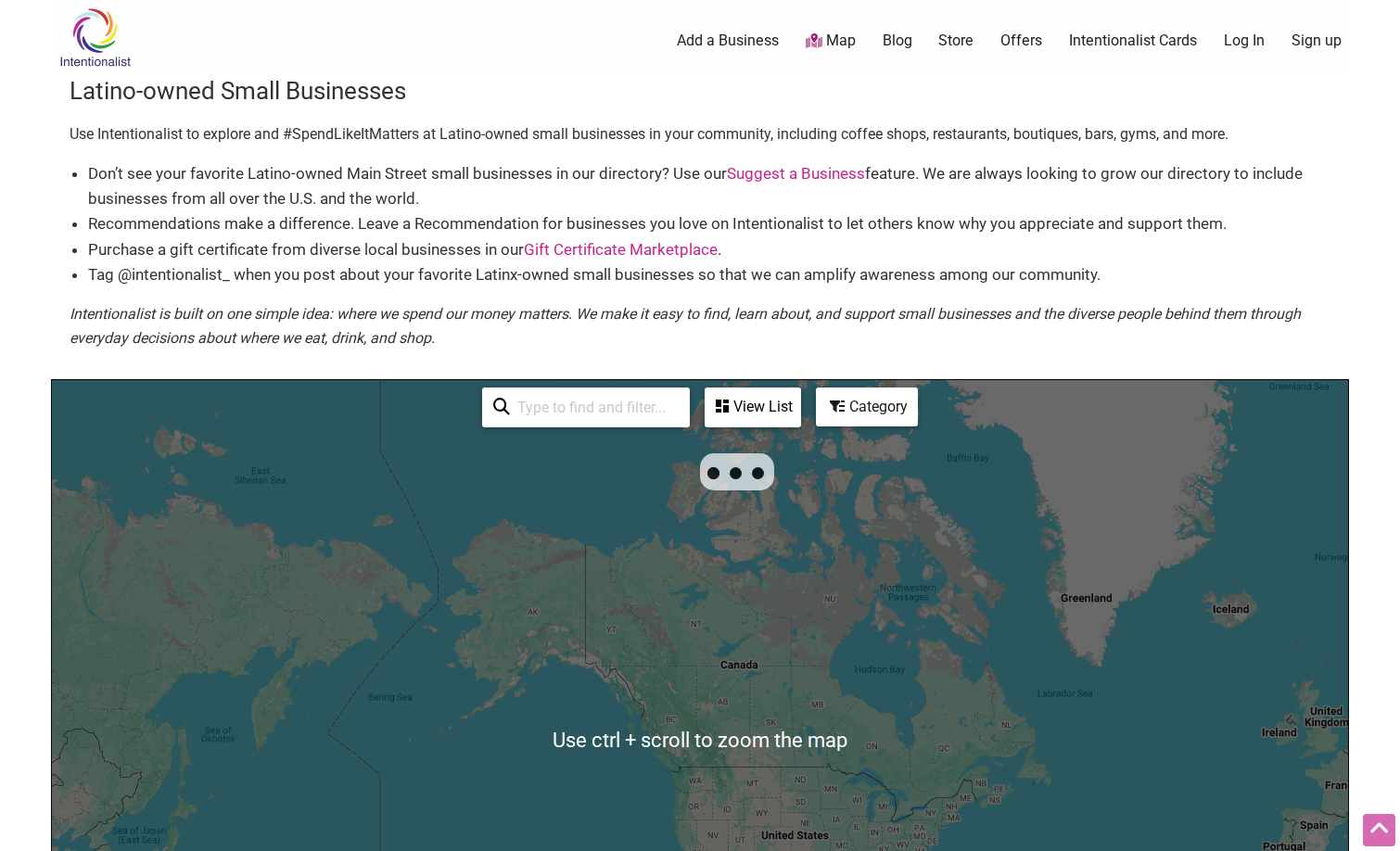
scroll to position [693, 0]
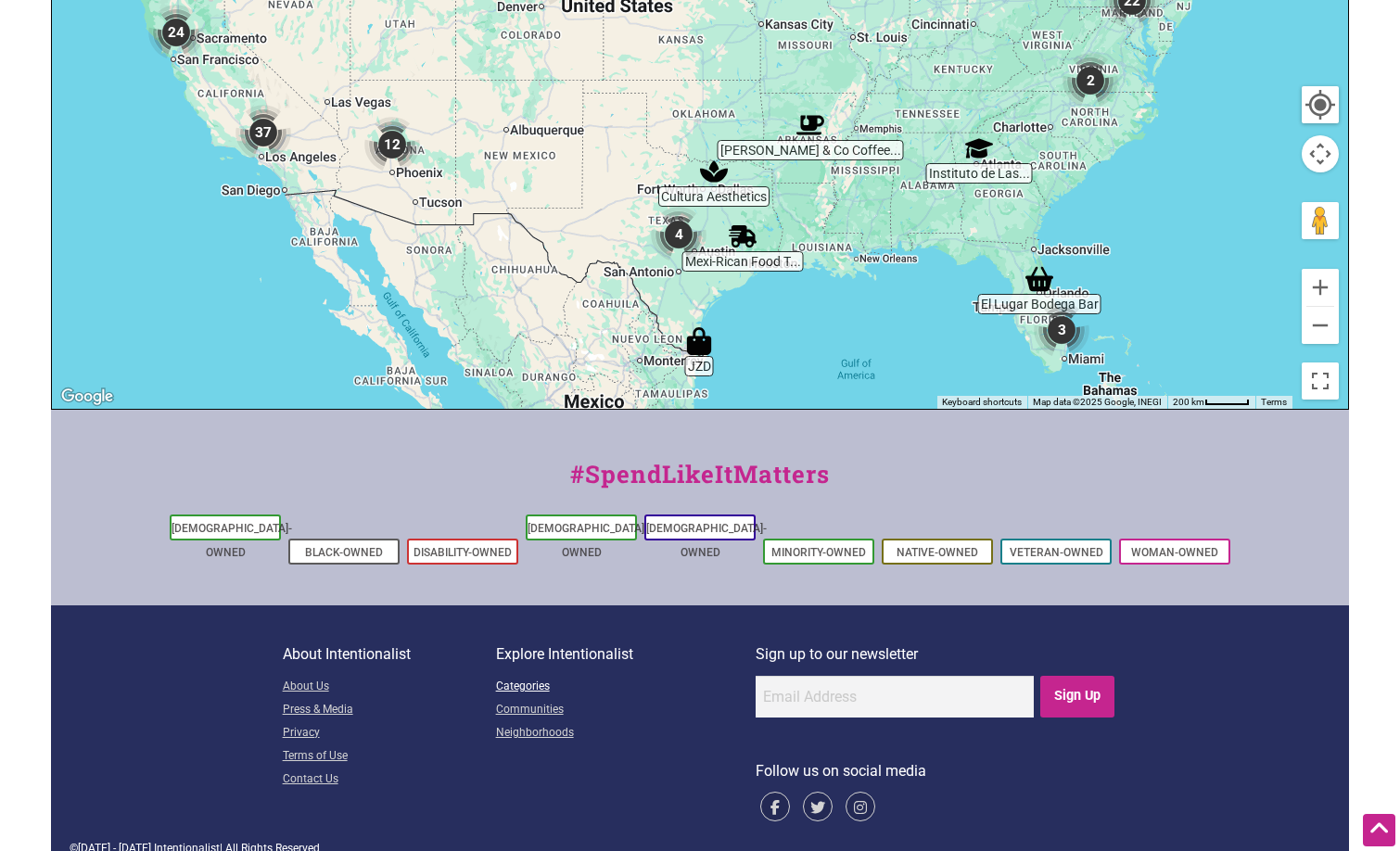
click at [529, 676] on link "Categories" at bounding box center [626, 687] width 260 height 23
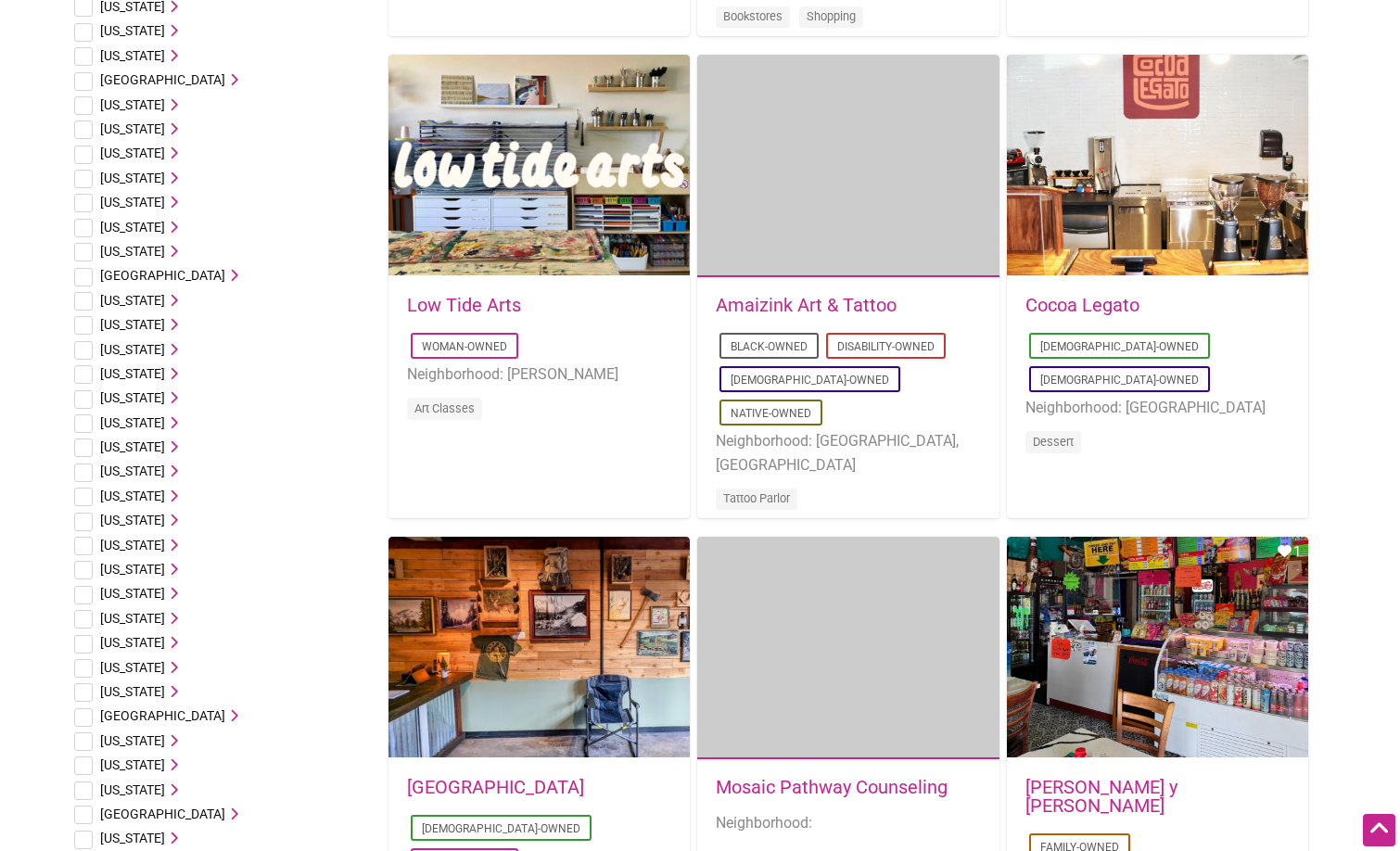
scroll to position [898, 0]
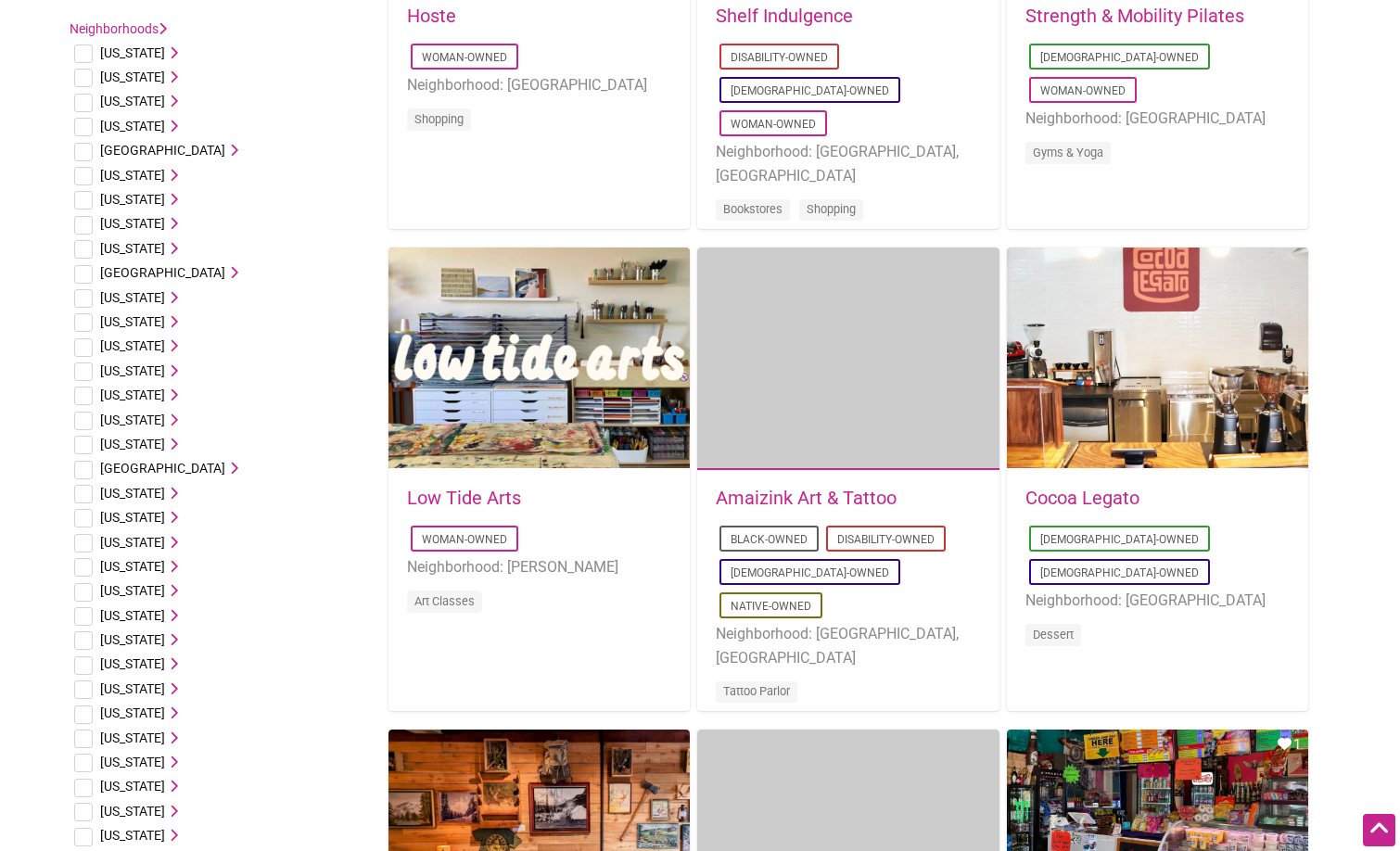
click at [85, 371] on input "checkbox" at bounding box center [83, 372] width 19 height 19
checkbox input "true"
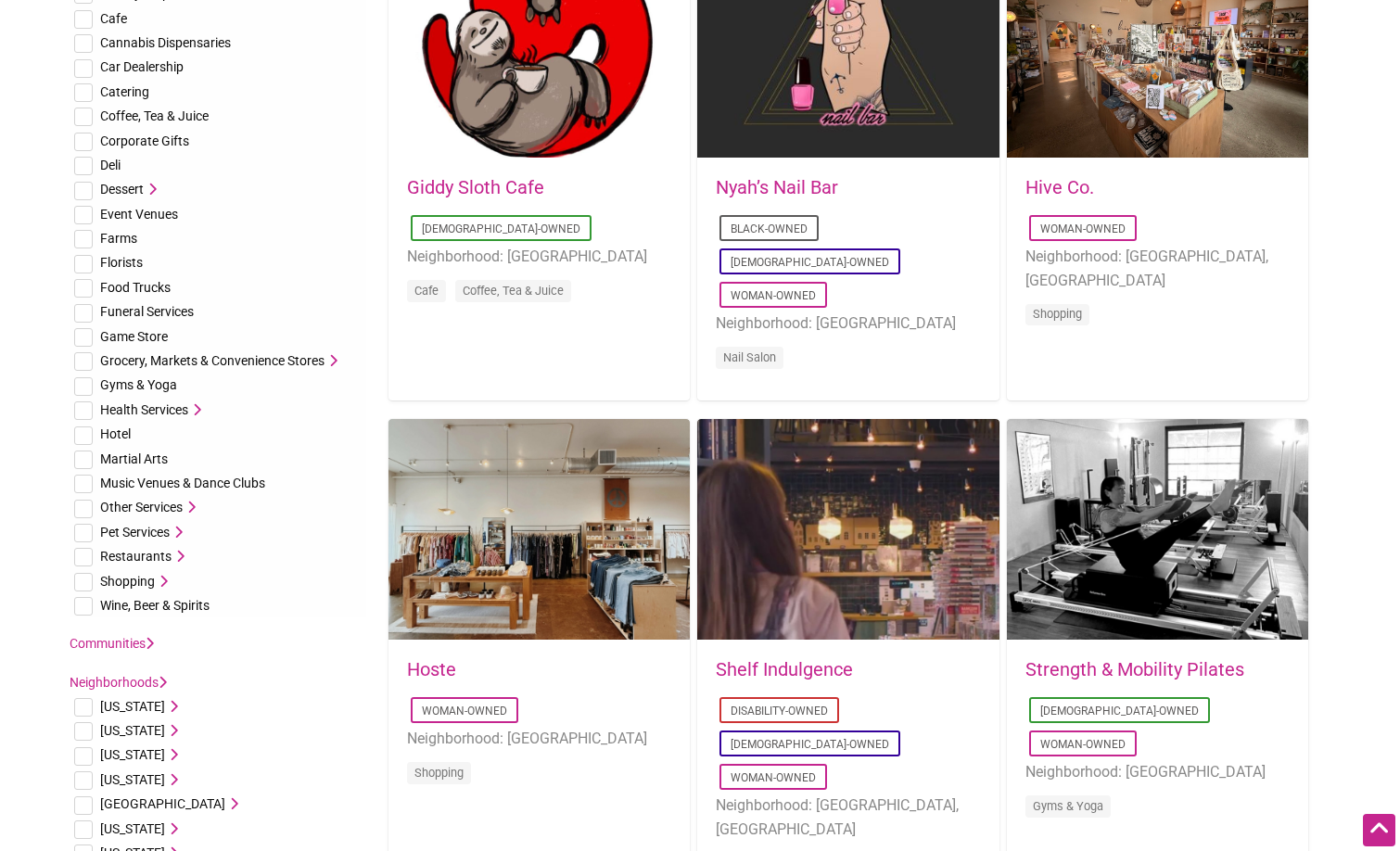
scroll to position [0, 0]
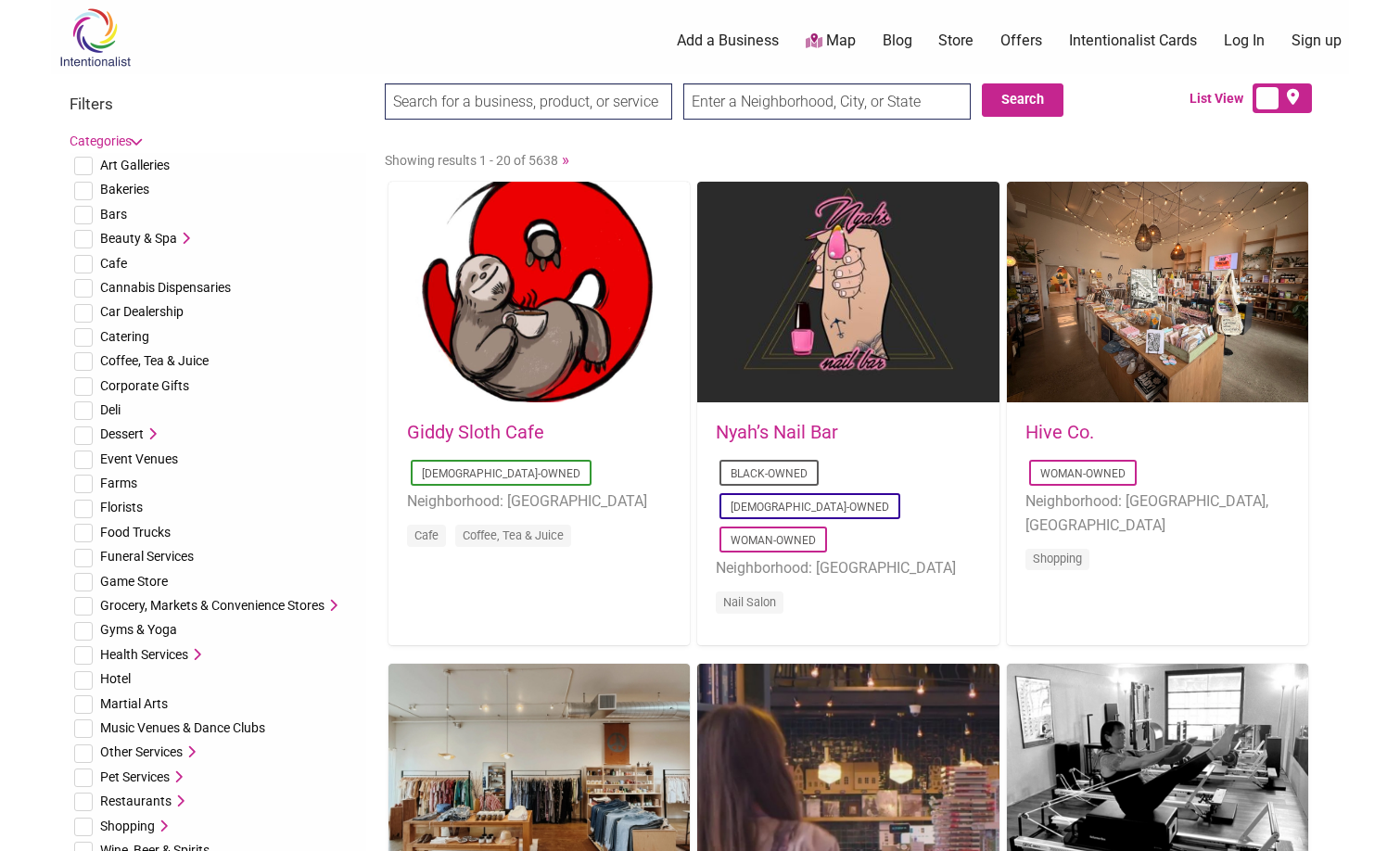
click at [782, 96] on input "text" at bounding box center [826, 101] width 287 height 36
type input "[US_STATE]"
click at [1023, 101] on button "Search" at bounding box center [1023, 99] width 82 height 33
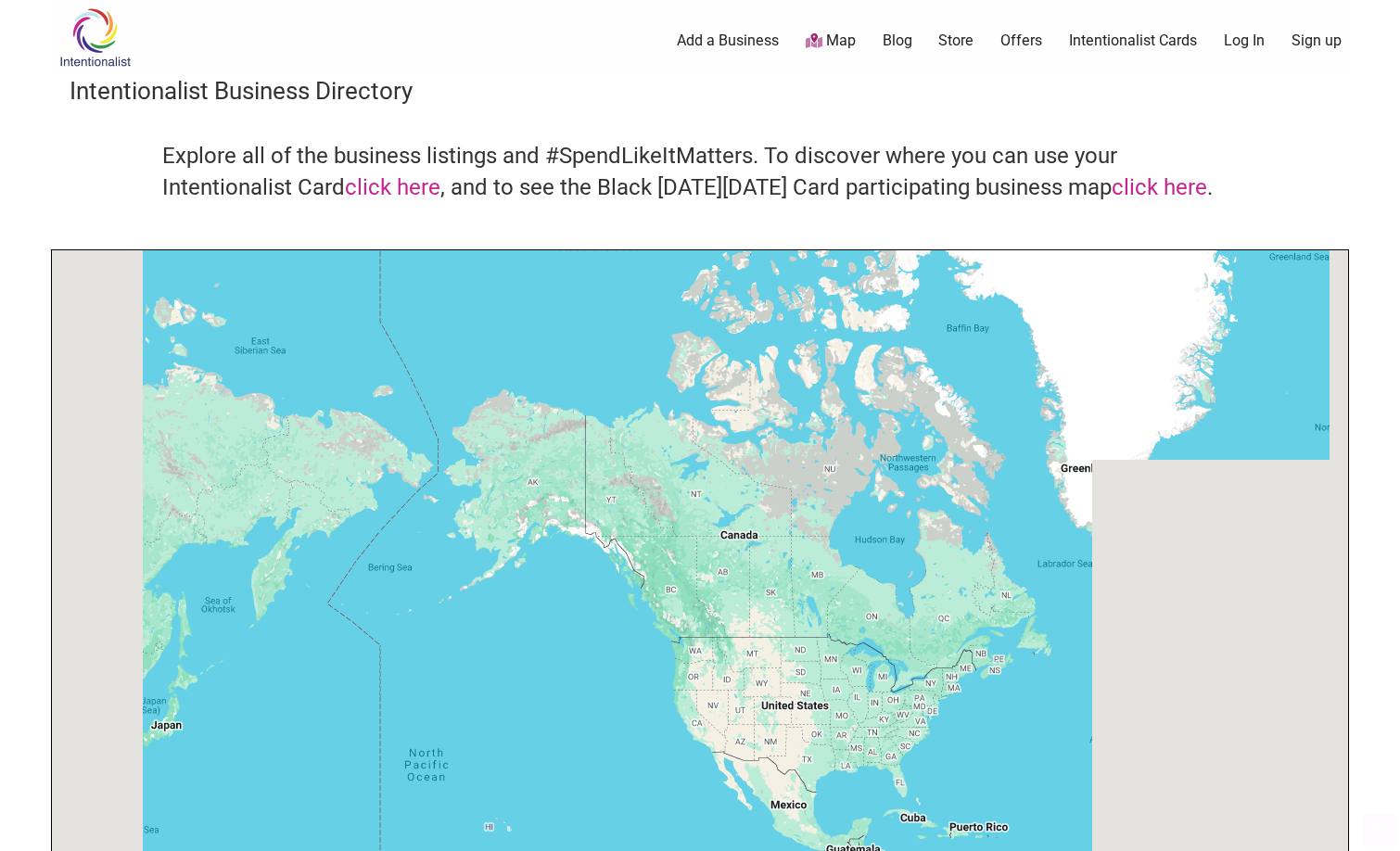
scroll to position [371, 0]
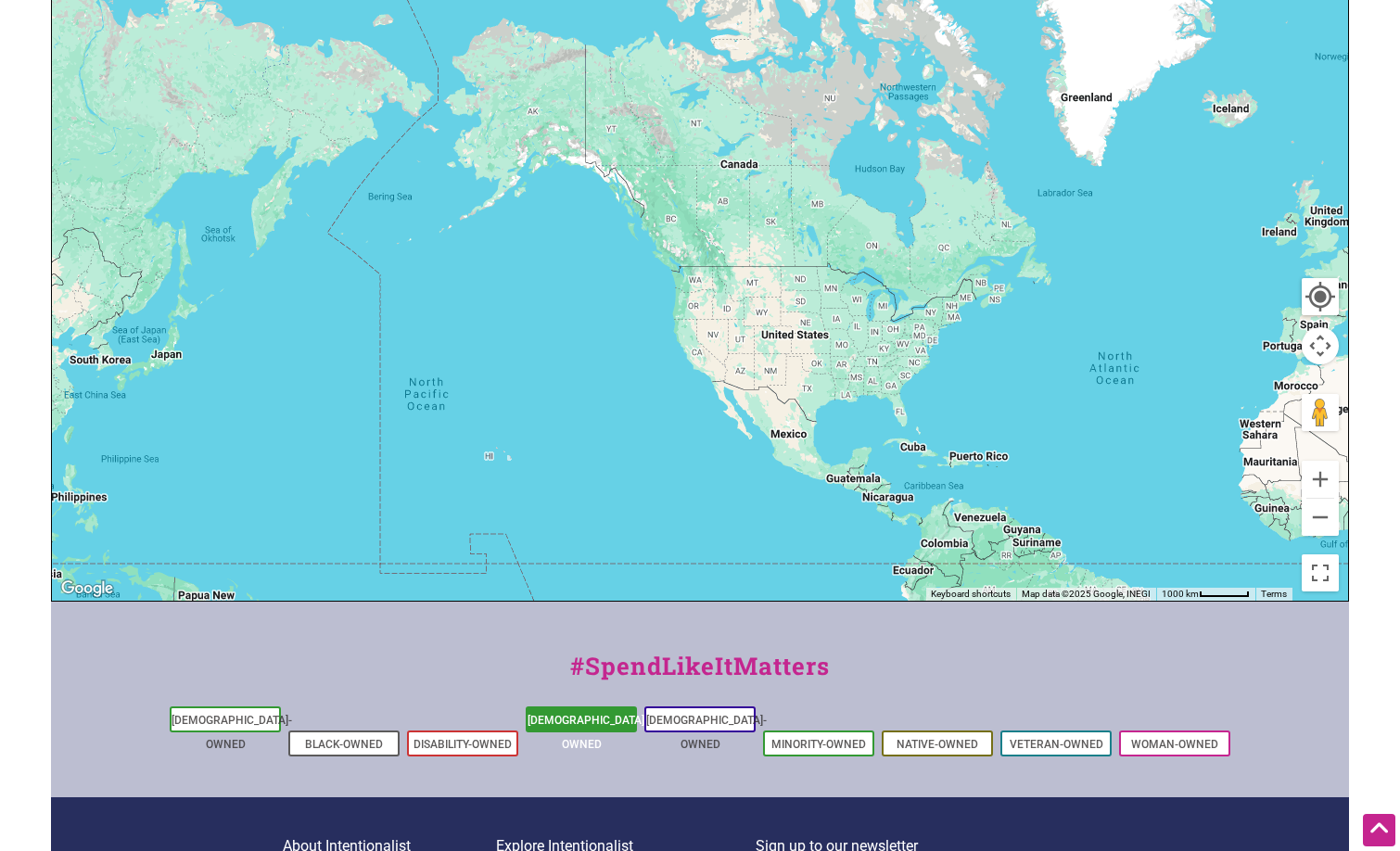
click at [570, 718] on link "[DEMOGRAPHIC_DATA]-Owned" at bounding box center [588, 732] width 121 height 37
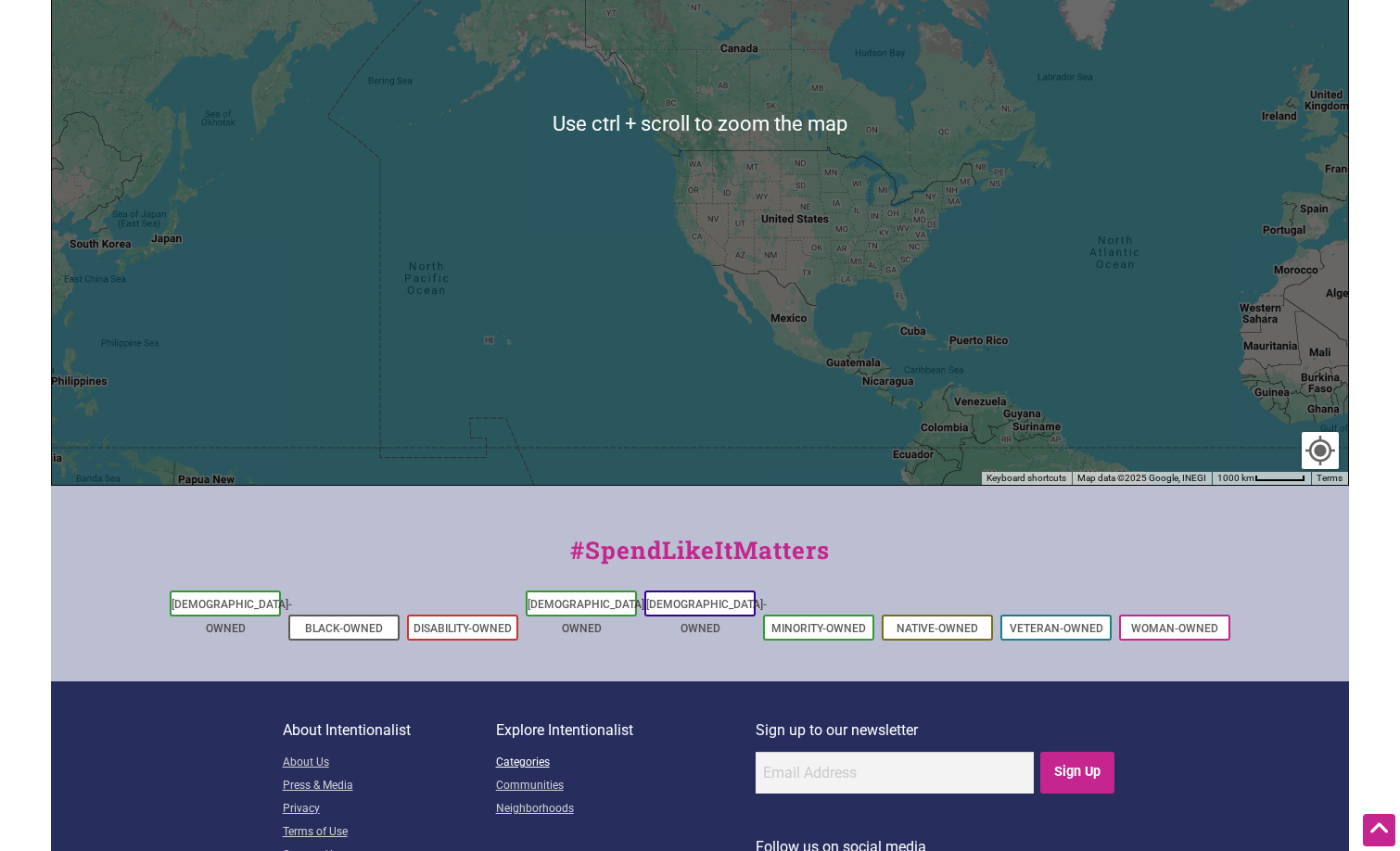
scroll to position [693, 0]
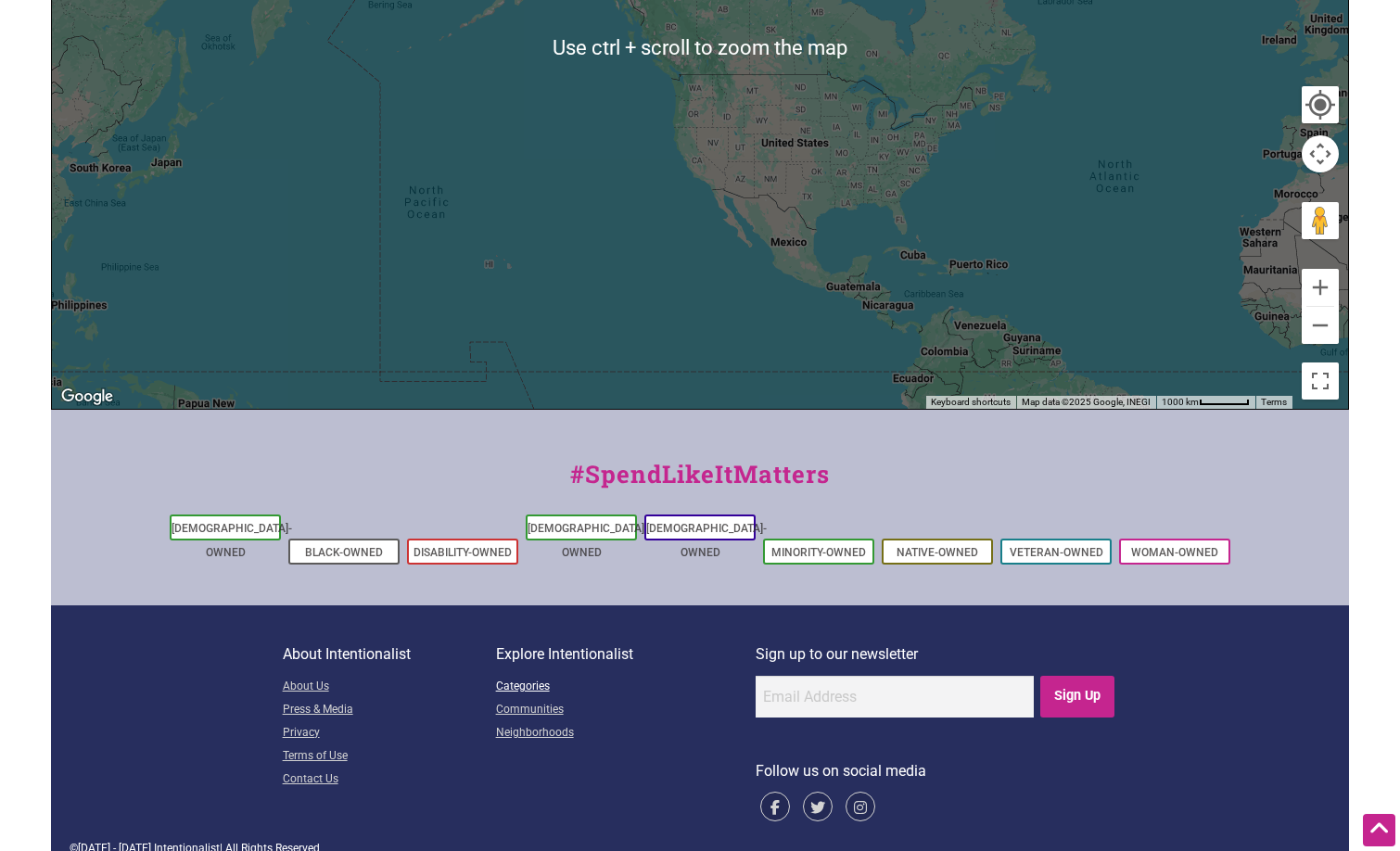
click at [513, 676] on link "Categories" at bounding box center [626, 687] width 260 height 23
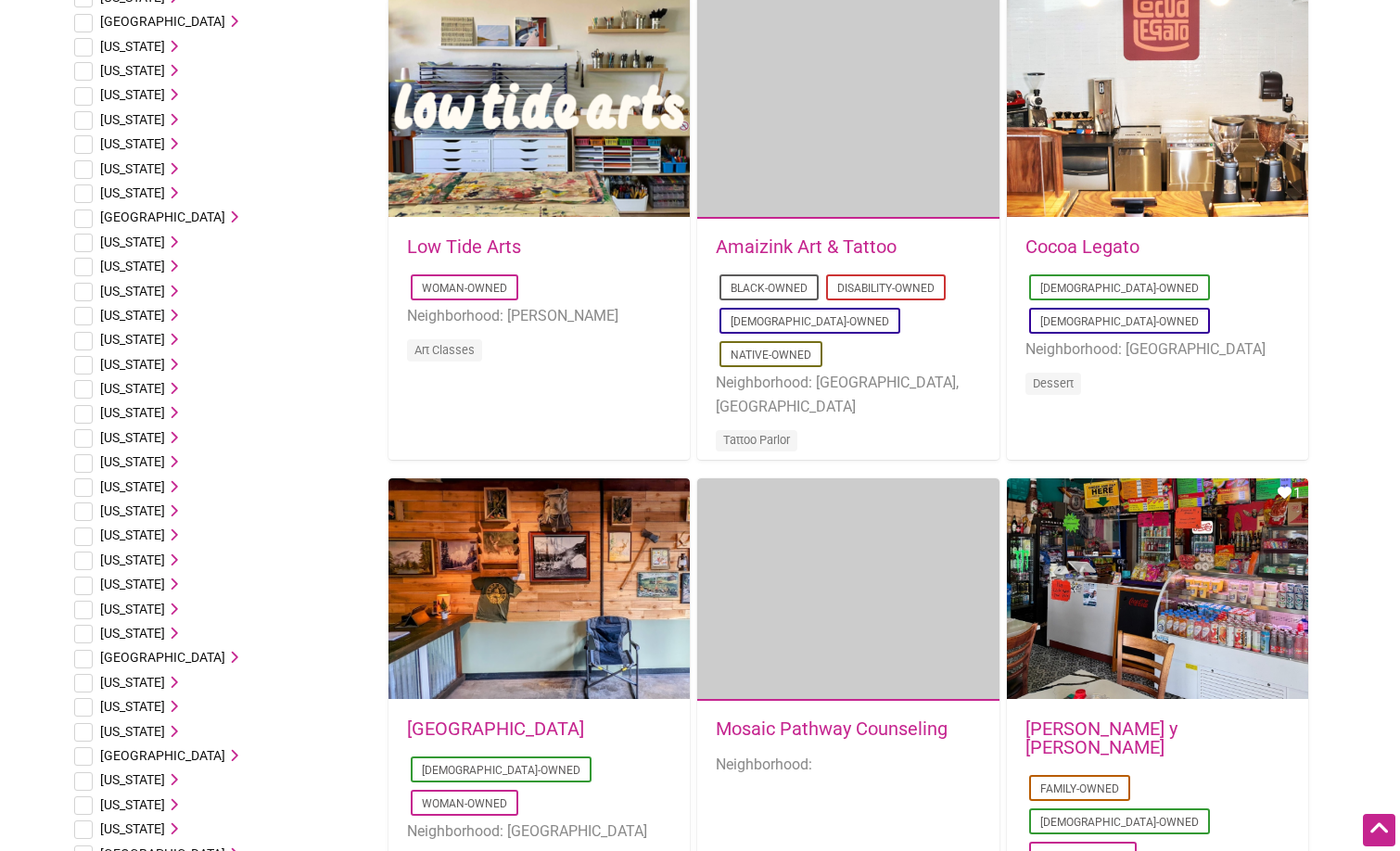
scroll to position [1113, 0]
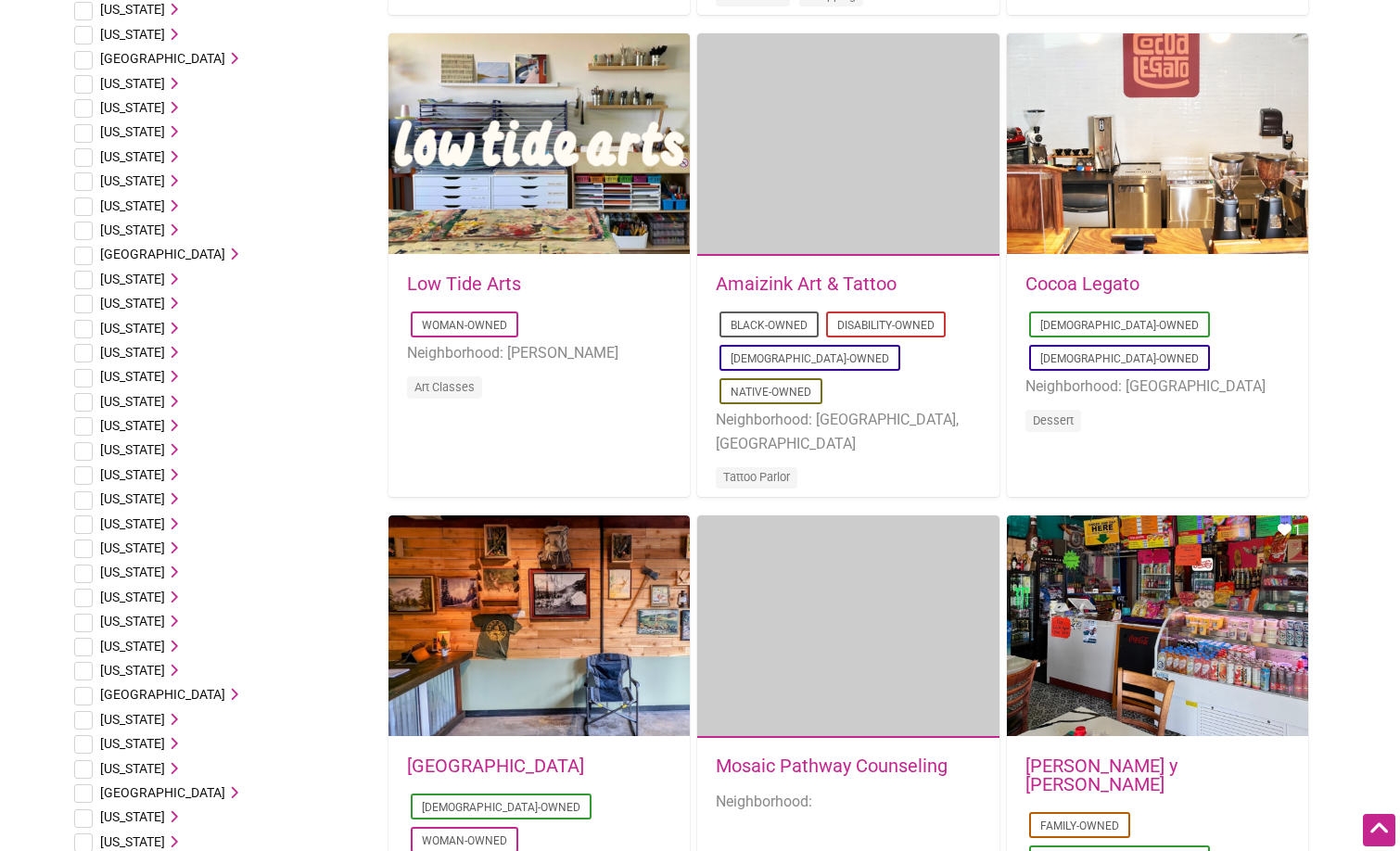
click at [86, 161] on input "checkbox" at bounding box center [83, 157] width 19 height 19
click at [165, 160] on icon at bounding box center [171, 156] width 13 height 13
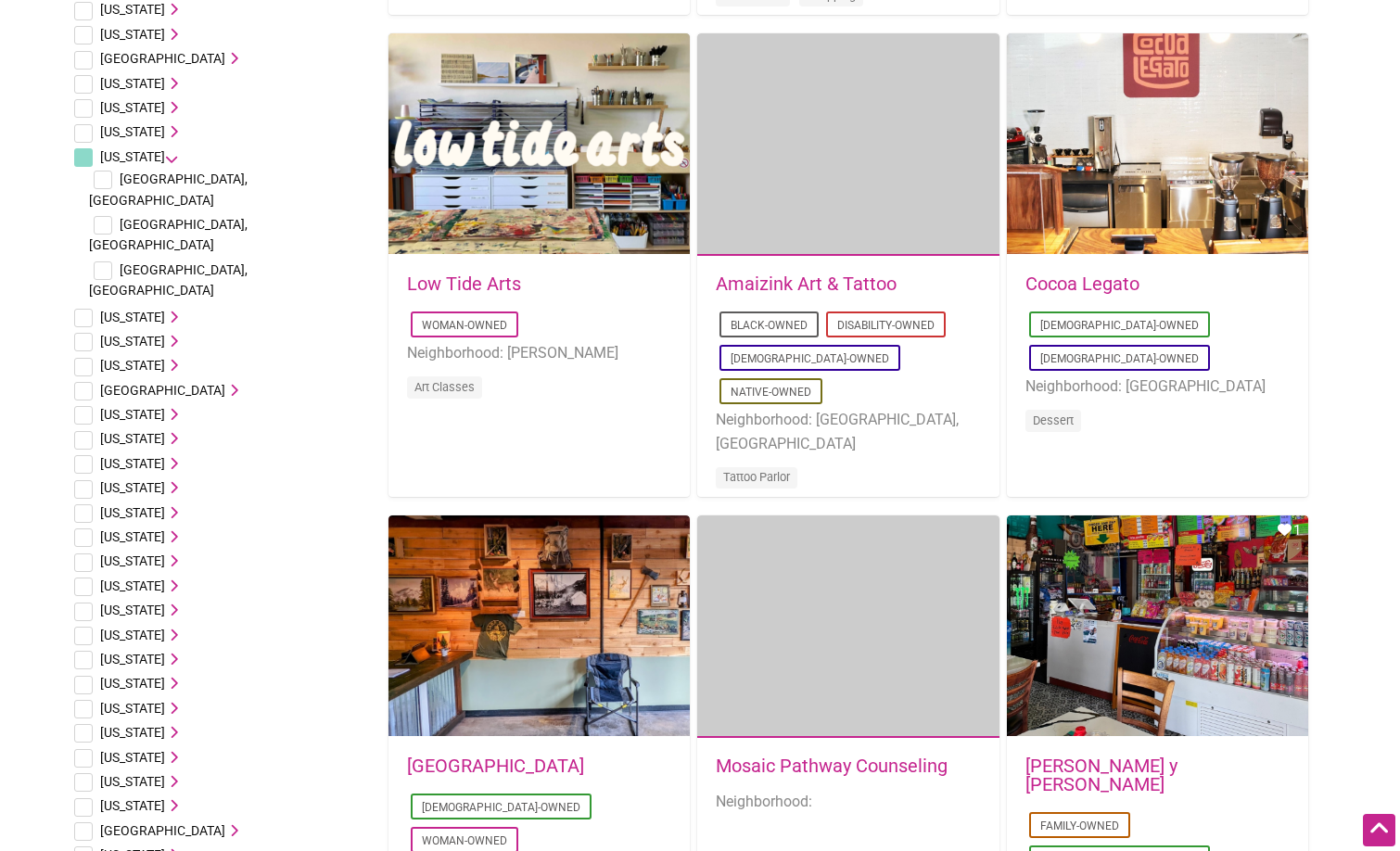
click at [80, 158] on input "checkbox" at bounding box center [83, 157] width 19 height 19
checkbox input "true"
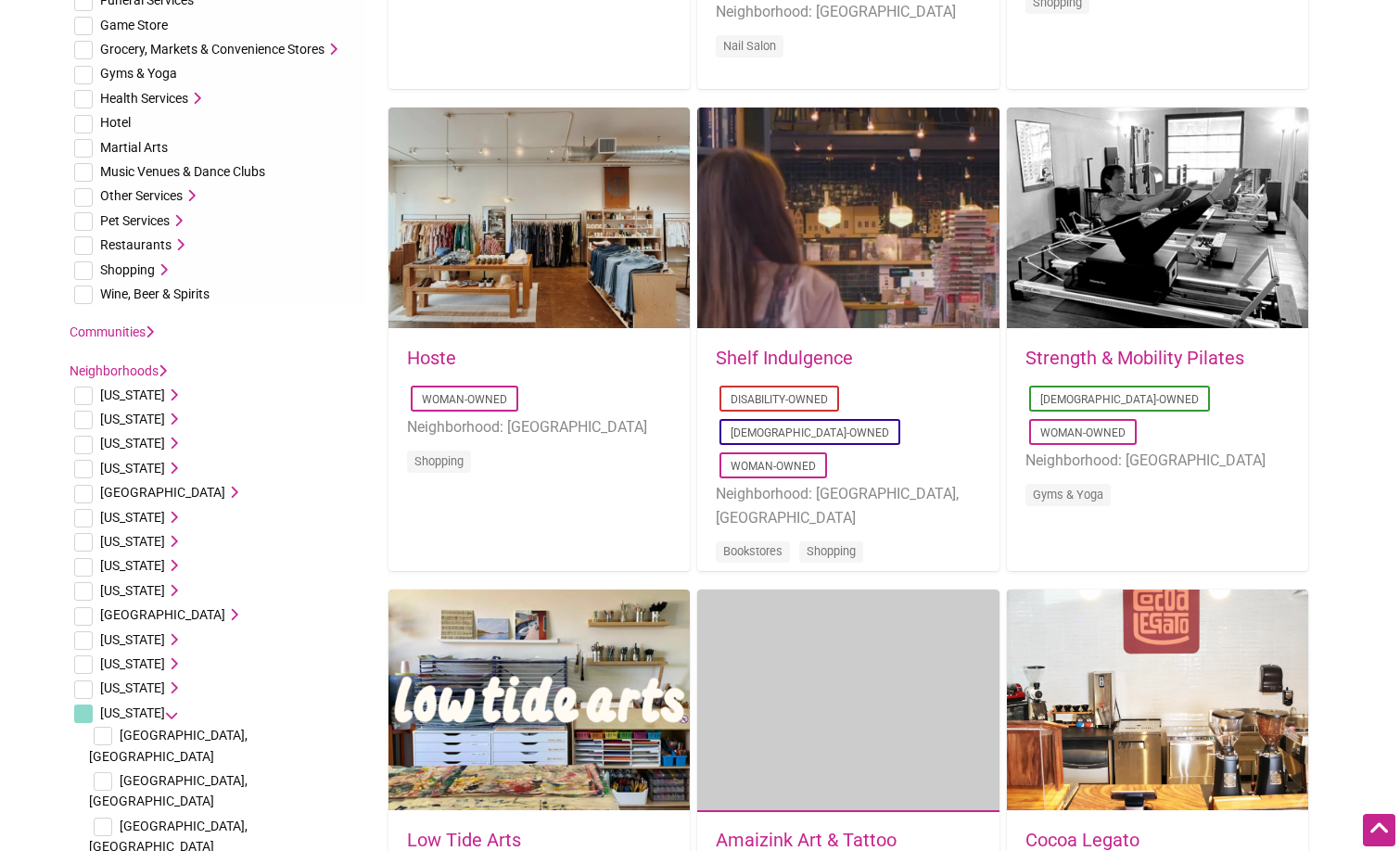
scroll to position [0, 0]
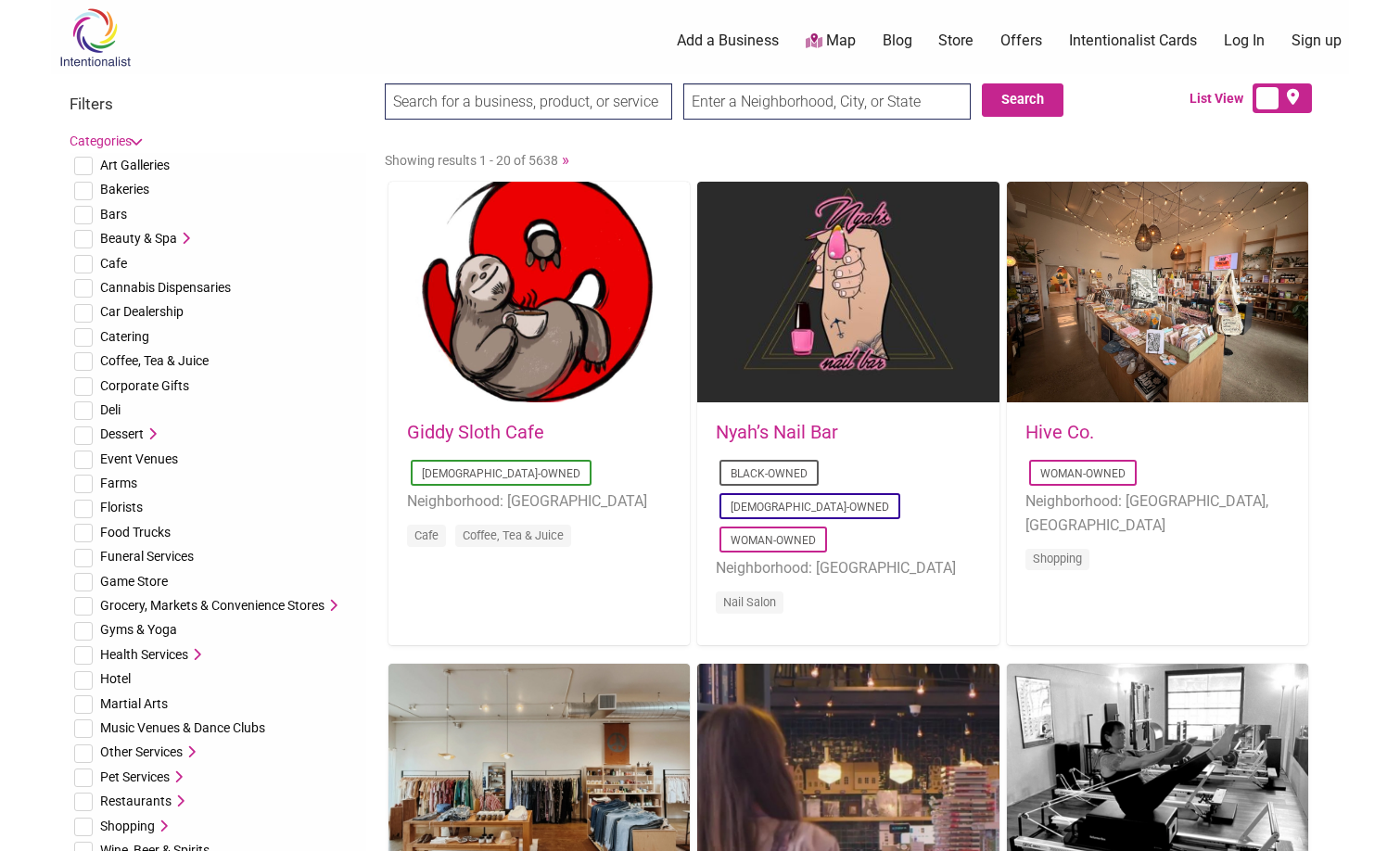
click at [1218, 96] on span "List View" at bounding box center [1221, 98] width 63 height 19
click at [1262, 102] on label at bounding box center [1282, 98] width 59 height 30
click at [1300, 102] on input "checkbox" at bounding box center [1306, 99] width 12 height 12
click at [1262, 98] on icon at bounding box center [1266, 97] width 19 height 1
click at [1300, 102] on input "checkbox" at bounding box center [1306, 99] width 12 height 12
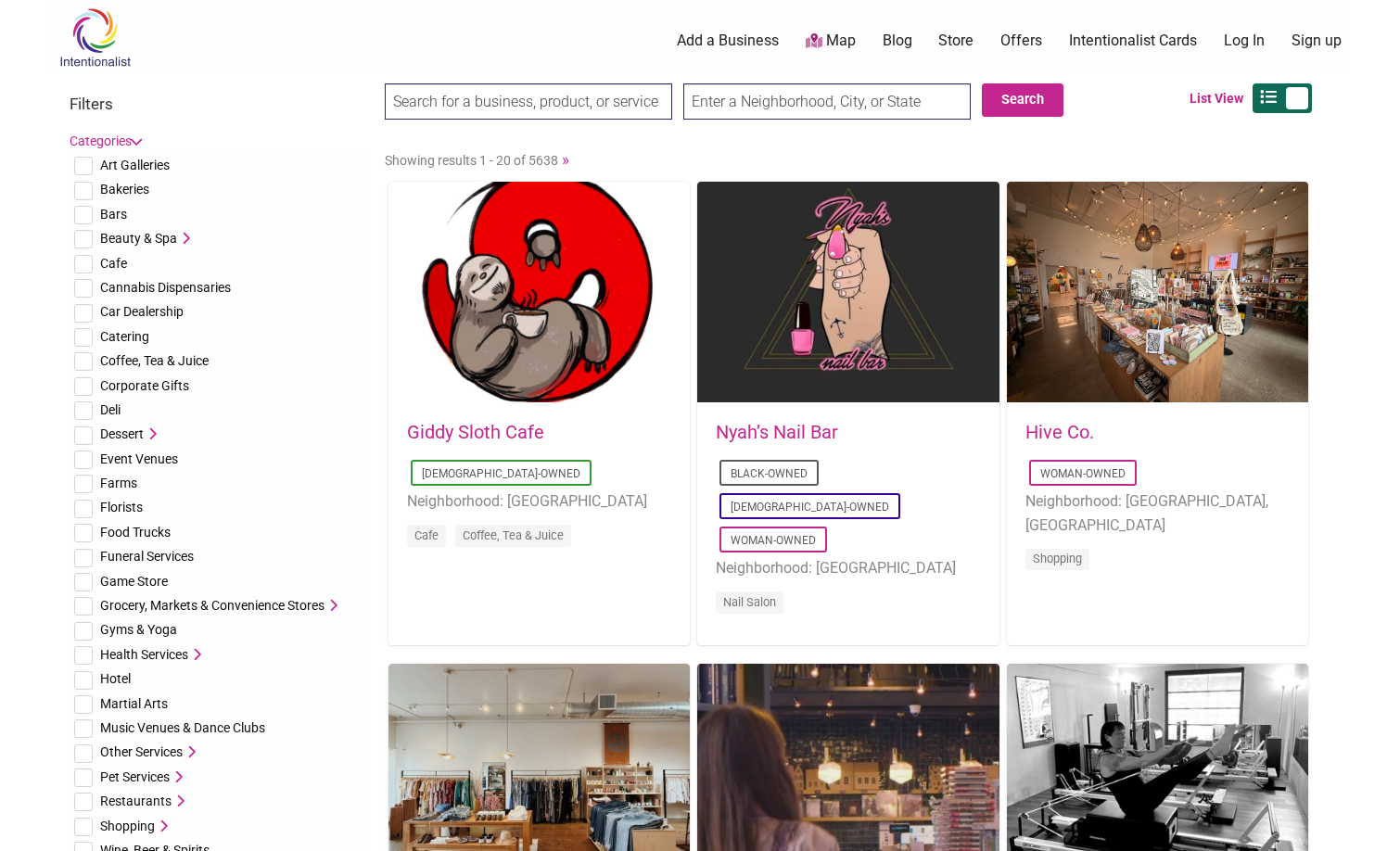
checkbox input "false"
click at [405, 48] on ul "0 Add a Business Map Blog Store Offers Intentionalist Cards Buy Black Card Inte…" at bounding box center [794, 41] width 1131 height 21
